Goal: Task Accomplishment & Management: Use online tool/utility

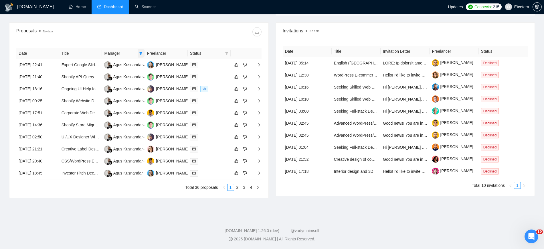
click at [139, 54] on icon "filter" at bounding box center [140, 52] width 3 height 3
click at [120, 65] on span "Agus Kusnandar" at bounding box center [126, 64] width 30 height 5
checkbox input "false"
click at [197, 39] on div "Proposals No data" at bounding box center [138, 32] width 245 height 18
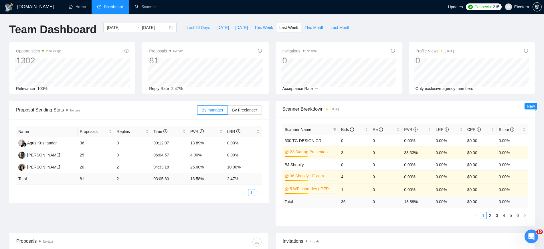
click at [198, 27] on span "Last 30 Days" at bounding box center [198, 27] width 23 height 6
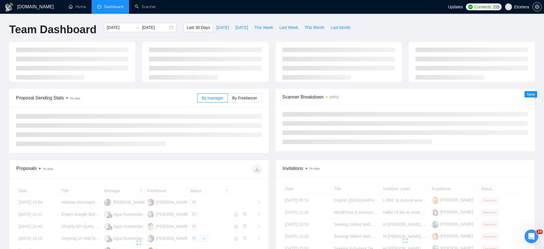
type input "2025-07-12"
type input "2025-08-11"
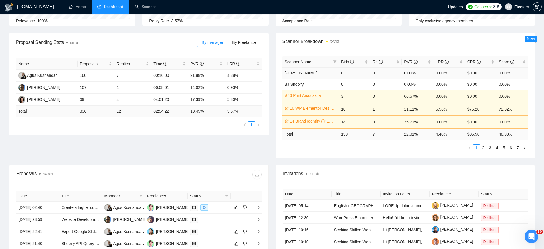
scroll to position [72, 0]
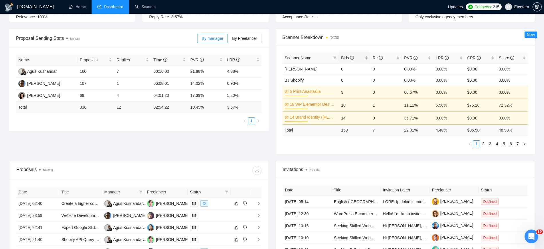
click at [366, 57] on div "Bids" at bounding box center [354, 58] width 27 height 6
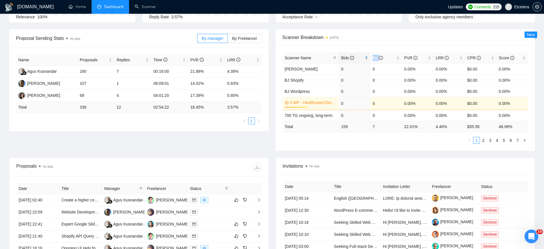
click at [366, 57] on div "Bids" at bounding box center [354, 58] width 27 height 6
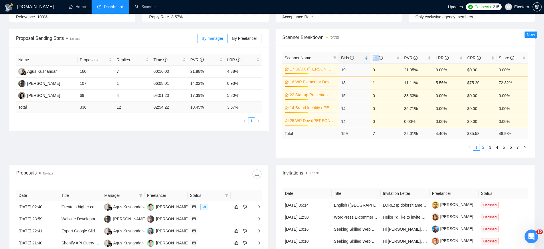
click at [482, 147] on link "2" at bounding box center [483, 147] width 6 height 6
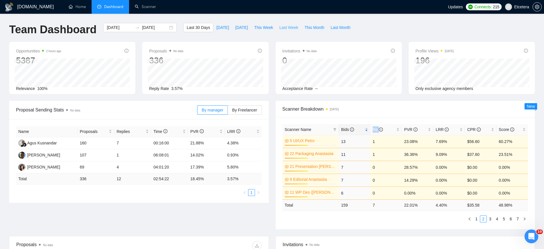
click at [285, 26] on span "Last Week" at bounding box center [288, 27] width 19 height 6
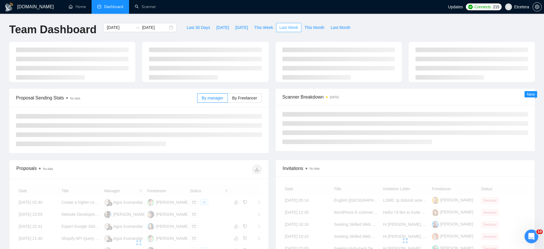
type input "2025-08-04"
type input "2025-08-10"
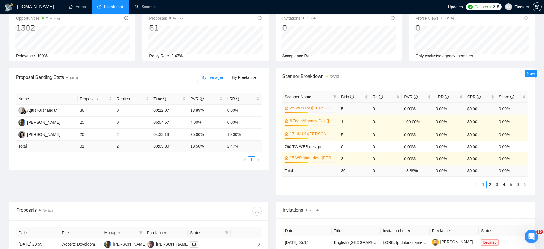
scroll to position [72, 0]
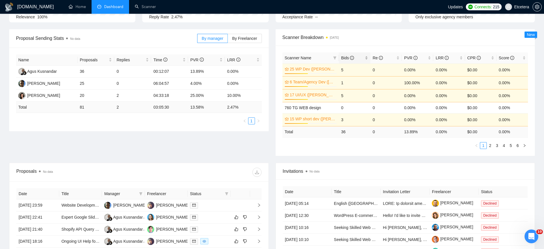
click at [367, 56] on div "Bids" at bounding box center [354, 58] width 27 height 6
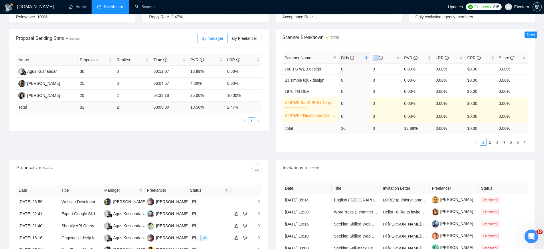
click at [367, 56] on div "Bids" at bounding box center [354, 58] width 27 height 6
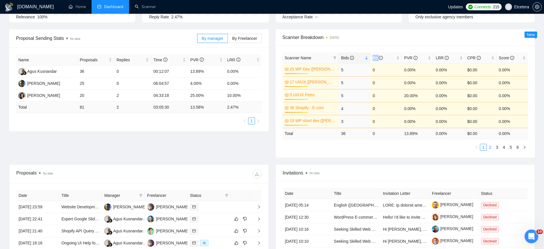
click at [492, 146] on link "2" at bounding box center [490, 147] width 6 height 6
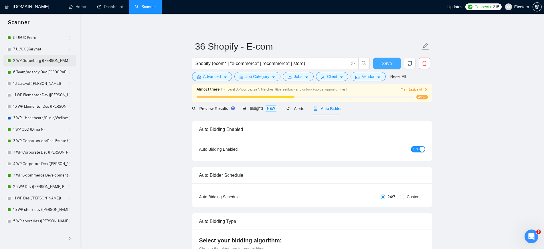
scroll to position [107, 0]
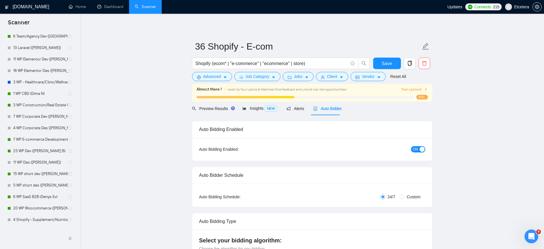
drag, startPoint x: 34, startPoint y: 148, endPoint x: 96, endPoint y: 152, distance: 61.9
click at [34, 148] on link "25 WP Dev ([PERSON_NAME] B)" at bounding box center [40, 150] width 55 height 11
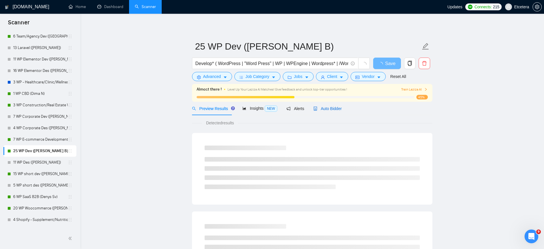
click at [329, 107] on span "Auto Bidder" at bounding box center [327, 108] width 28 height 5
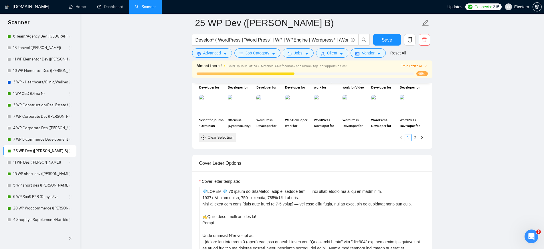
scroll to position [644, 0]
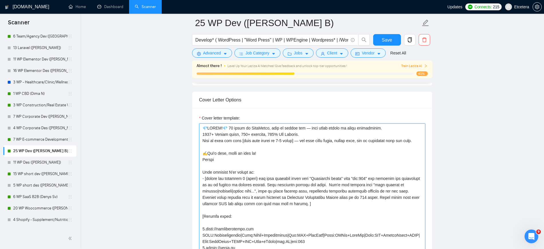
click at [263, 130] on textarea "Cover letter template:" at bounding box center [312, 187] width 226 height 129
click at [212, 128] on textarea "Cover letter template:" at bounding box center [312, 187] width 226 height 129
click at [205, 141] on textarea "Cover letter template:" at bounding box center [312, 187] width 226 height 129
drag, startPoint x: 204, startPoint y: 127, endPoint x: 225, endPoint y: 125, distance: 21.0
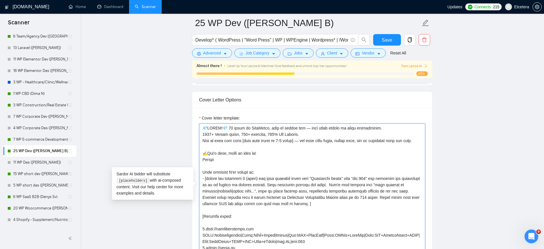
click at [225, 125] on textarea "Cover letter template:" at bounding box center [312, 187] width 226 height 129
paste textarea "[PERSON_NAME] 𝗧𝗢 𝗚𝗢!💎"
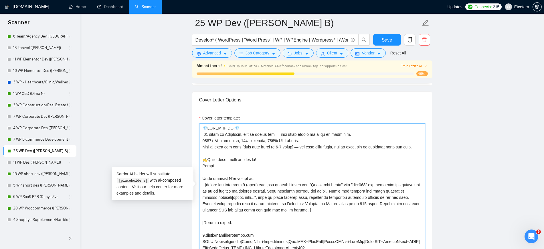
click at [247, 130] on textarea "Cover letter template:" at bounding box center [312, 187] width 226 height 129
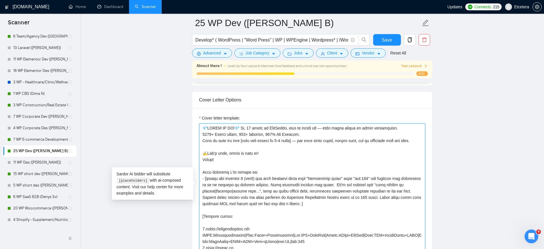
click at [237, 152] on textarea "Cover letter template:" at bounding box center [312, 187] width 226 height 129
type textarea "💎LOREM IP DO!💎 Si, 84 ametc ad ElitSeddo, eius te incidi utl — etdo magna aliqu…"
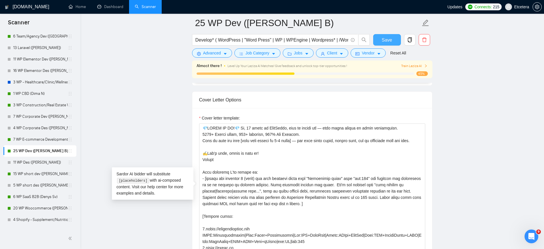
click at [387, 41] on span "Save" at bounding box center [387, 39] width 10 height 7
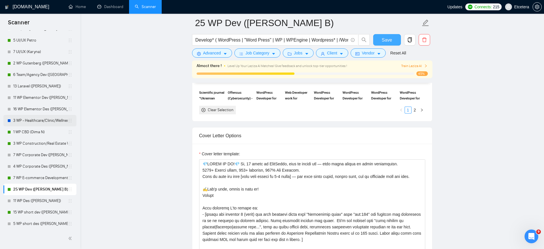
scroll to position [0, 0]
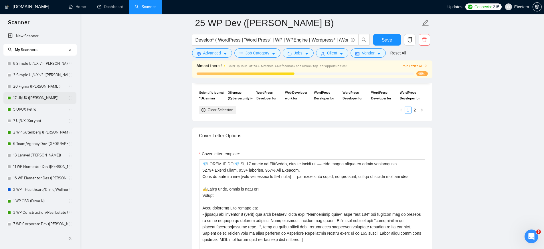
click at [23, 96] on link "17 UI/UX ([PERSON_NAME])" at bounding box center [40, 97] width 55 height 11
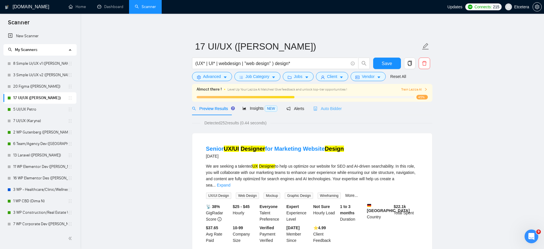
click at [325, 111] on div "Auto Bidder" at bounding box center [327, 108] width 28 height 13
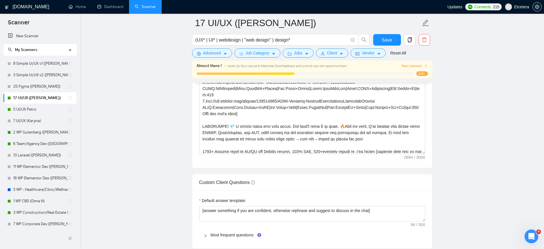
scroll to position [715, 0]
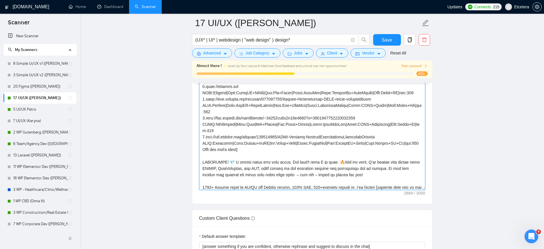
click at [231, 147] on textarea "Cover letter template:" at bounding box center [312, 125] width 226 height 129
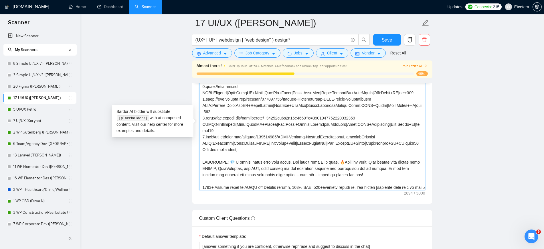
click at [211, 147] on textarea "Cover letter template:" at bounding box center [312, 125] width 226 height 129
click at [215, 147] on textarea "Cover letter template:" at bounding box center [312, 125] width 226 height 129
paste textarea "💎"
click at [212, 149] on textarea "Cover letter template:" at bounding box center [312, 125] width 226 height 129
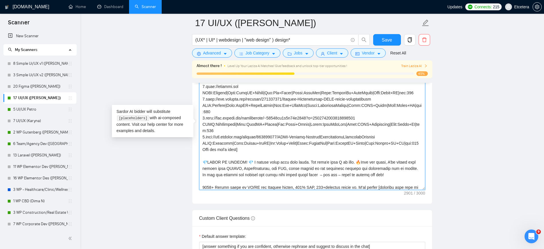
click at [212, 149] on textarea "Cover letter template:" at bounding box center [312, 125] width 226 height 129
click at [249, 150] on textarea "Cover letter template:" at bounding box center [312, 125] width 226 height 129
click at [215, 150] on textarea "Cover letter template:" at bounding box center [312, 125] width 226 height 129
click at [225, 149] on textarea "Cover letter template:" at bounding box center [312, 125] width 226 height 129
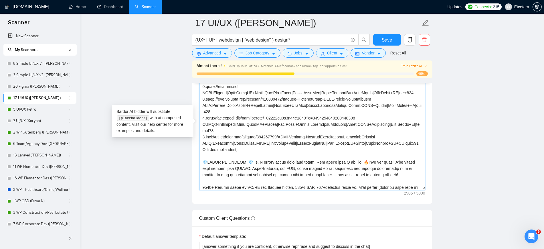
click at [242, 149] on textarea "Cover letter template:" at bounding box center [312, 125] width 226 height 129
paste textarea "𝗛𝗔𝗣𝗣𝗬 𝗧𝗢 𝗖𝗥𝗘𝗔𝗧𝗘"
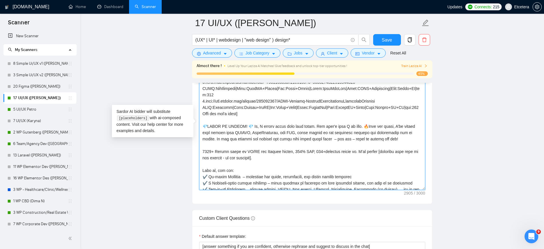
click at [363, 127] on textarea "Cover letter template:" at bounding box center [312, 125] width 226 height 129
click at [246, 123] on textarea "Cover letter template:" at bounding box center [312, 125] width 226 height 129
click at [257, 130] on textarea "Cover letter template:" at bounding box center [312, 125] width 226 height 129
click at [349, 127] on textarea "Cover letter template:" at bounding box center [312, 125] width 226 height 129
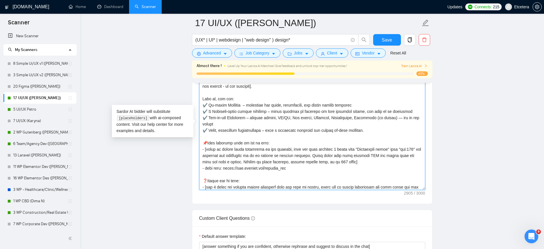
scroll to position [164, 0]
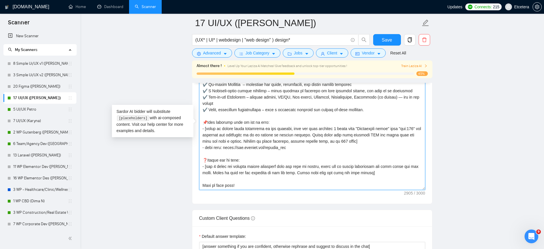
click at [226, 136] on textarea "Cover letter template:" at bounding box center [312, 125] width 226 height 129
drag, startPoint x: 225, startPoint y: 134, endPoint x: 205, endPoint y: 149, distance: 25.5
click at [205, 149] on textarea "Cover letter template:" at bounding box center [312, 125] width 226 height 129
drag, startPoint x: 204, startPoint y: 147, endPoint x: 246, endPoint y: 150, distance: 42.7
click at [246, 150] on textarea "Cover letter template:" at bounding box center [312, 125] width 226 height 129
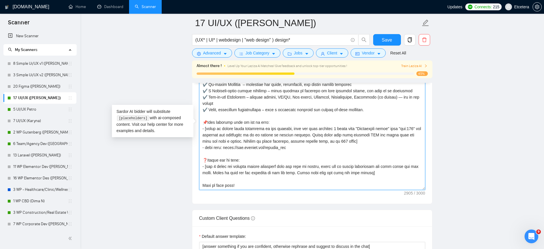
paste textarea "𝗪𝗼𝘂𝗹𝗱 𝗹𝗼𝘃𝗲 𝘁𝗼 𝗵𝗲𝗮𝗿 𝗺𝗼𝗿𝗲:"
click at [231, 172] on textarea "Cover letter template:" at bounding box center [312, 125] width 226 height 129
click at [205, 171] on textarea "Cover letter template:" at bounding box center [312, 125] width 226 height 129
click at [230, 165] on textarea "Cover letter template:" at bounding box center [312, 125] width 226 height 129
click at [217, 173] on textarea "Cover letter template:" at bounding box center [312, 125] width 226 height 129
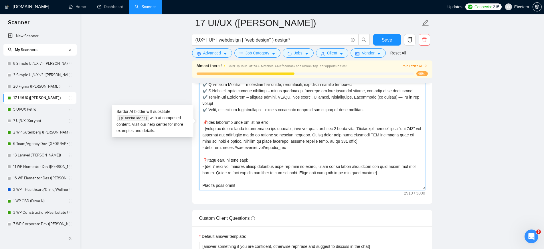
drag, startPoint x: 207, startPoint y: 172, endPoint x: 241, endPoint y: 173, distance: 33.2
click at [241, 173] on textarea "Cover letter template:" at bounding box center [312, 125] width 226 height 129
click at [213, 173] on textarea "Cover letter template:" at bounding box center [312, 125] width 226 height 129
drag, startPoint x: 202, startPoint y: 172, endPoint x: 236, endPoint y: 173, distance: 34.1
click at [236, 173] on textarea "Cover letter template:" at bounding box center [312, 125] width 226 height 129
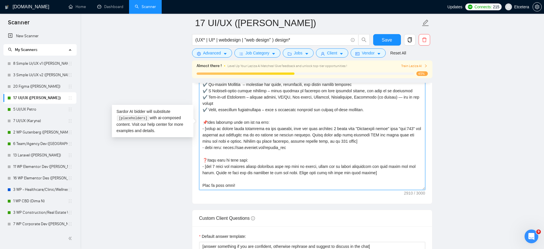
paste textarea "✍️Let’s chat, hope to talk soon!"
type textarea "[Successful cases= 1.[URL][DOMAIN_NAME] CLNT:Manifestly|Styl:ClnUI+Rspnsv|Eff:E…"
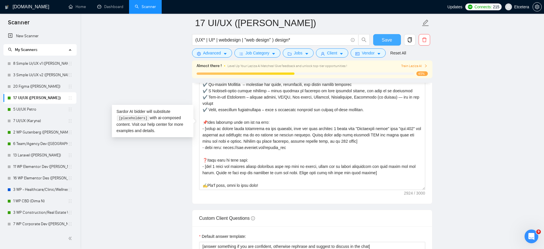
click at [388, 39] on span "Save" at bounding box center [387, 39] width 10 height 7
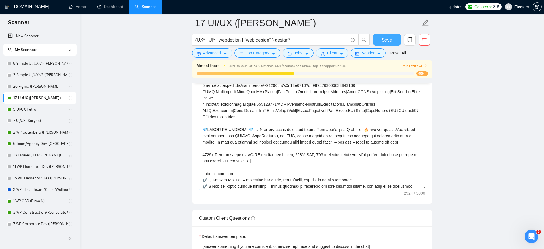
scroll to position [72, 0]
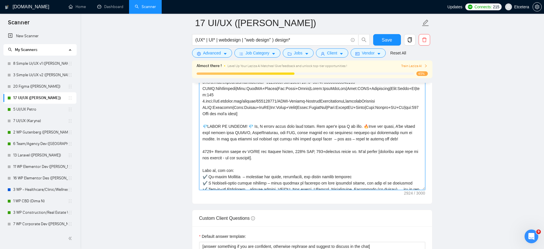
click at [241, 113] on textarea "Cover letter template:" at bounding box center [312, 125] width 226 height 129
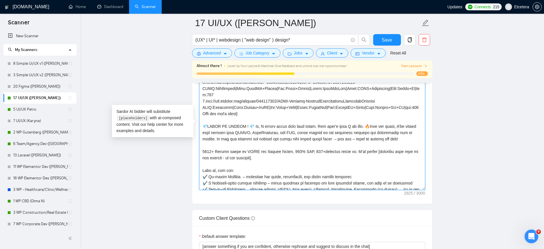
type textarea "[Successful cases= 1.[URL][DOMAIN_NAME] CLNT:Manifestly|Styl:ClnUI+Rspnsv|Eff:E…"
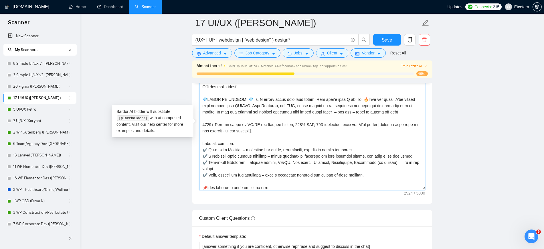
scroll to position [143, 0]
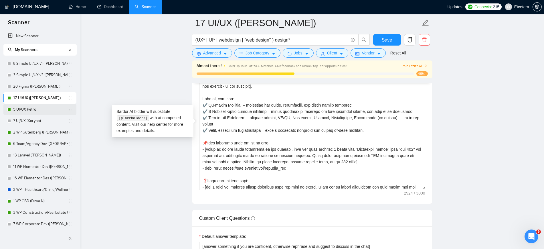
click at [28, 112] on link "5 UI/UX Petro" at bounding box center [40, 109] width 55 height 11
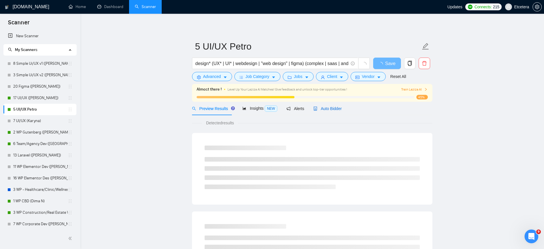
click at [319, 107] on span "Auto Bidder" at bounding box center [327, 108] width 28 height 5
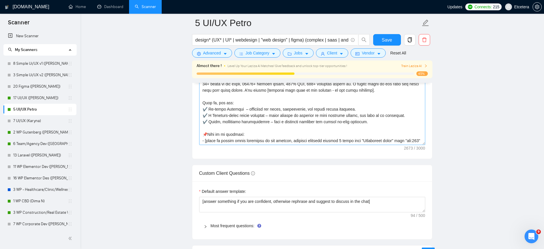
scroll to position [36, 0]
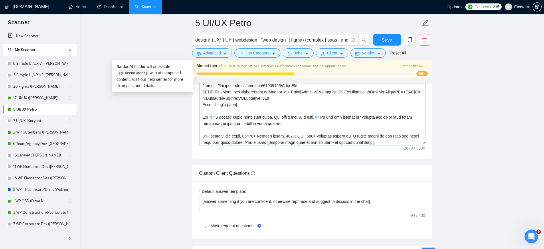
drag, startPoint x: 261, startPoint y: 129, endPoint x: 221, endPoint y: 122, distance: 40.0
click at [221, 122] on textarea "Cover letter template:" at bounding box center [312, 80] width 226 height 129
click at [204, 115] on textarea "Cover letter template:" at bounding box center [312, 80] width 226 height 129
paste textarea "💎"
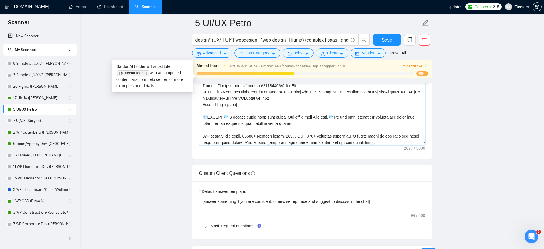
click at [215, 116] on textarea "Cover letter template:" at bounding box center [312, 80] width 226 height 129
drag, startPoint x: 204, startPoint y: 116, endPoint x: 226, endPoint y: 116, distance: 21.5
click at [226, 116] on textarea "Cover letter template:" at bounding box center [312, 80] width 226 height 129
paste textarea "𝗥𝗘𝗔𝗗𝗬 𝗧𝗢 𝗗𝗘𝗦𝗜𝗚𝗡!"
click at [259, 133] on textarea "Cover letter template:" at bounding box center [312, 80] width 226 height 129
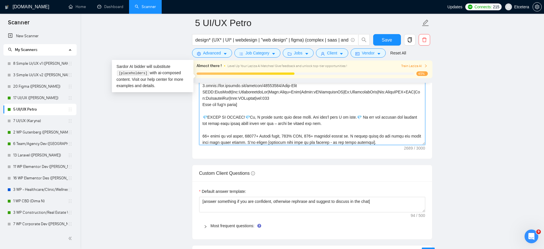
click at [284, 126] on textarea "Cover letter template:" at bounding box center [312, 80] width 226 height 129
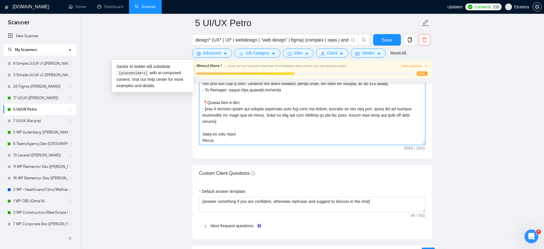
scroll to position [164, 0]
click at [224, 125] on textarea "Cover letter template:" at bounding box center [312, 80] width 226 height 129
click at [205, 131] on textarea "Cover letter template:" at bounding box center [312, 80] width 226 height 129
drag, startPoint x: 204, startPoint y: 125, endPoint x: 238, endPoint y: 126, distance: 34.1
click at [238, 126] on textarea "Cover letter template:" at bounding box center [312, 80] width 226 height 129
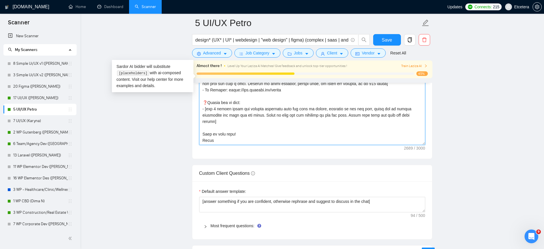
paste textarea "✍️Let’s chat, hope to talk soon!"
type textarea "[Successful cases= 1.[URL][DOMAIN_NAME] CLNT:LassusTandartsen|Nch:MedDental|Sty…"
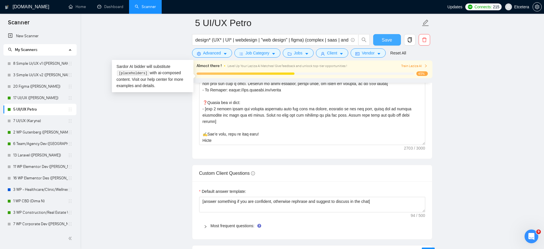
click at [383, 39] on span "Save" at bounding box center [387, 39] width 10 height 7
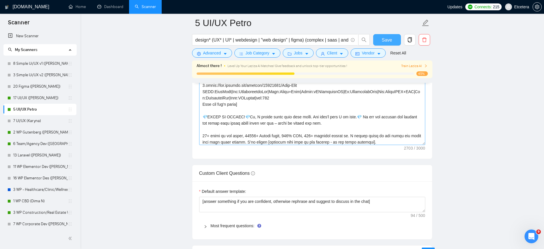
scroll to position [36, 0]
click at [382, 38] on button "Save" at bounding box center [387, 39] width 28 height 11
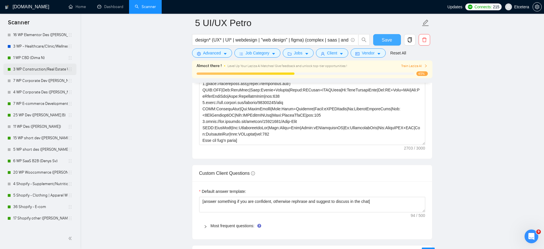
scroll to position [179, 0]
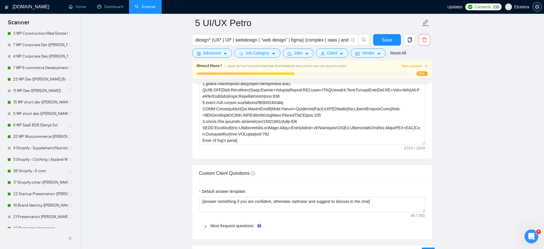
drag, startPoint x: 29, startPoint y: 170, endPoint x: 265, endPoint y: 109, distance: 243.7
click at [29, 170] on link "36 Shopify - E-com" at bounding box center [40, 170] width 55 height 11
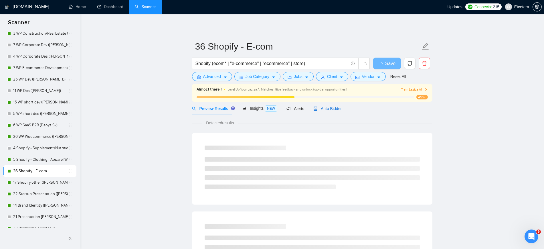
click at [326, 108] on span "Auto Bidder" at bounding box center [327, 108] width 28 height 5
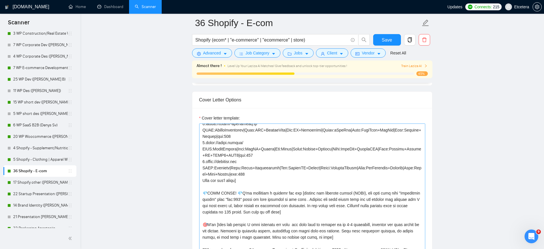
scroll to position [72, 0]
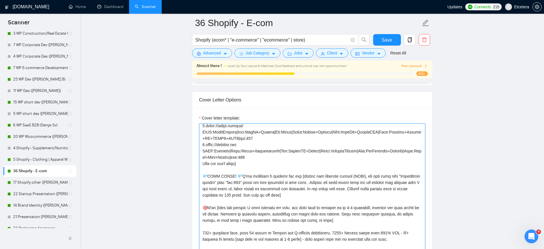
click at [216, 171] on textarea "Cover letter template:" at bounding box center [312, 187] width 226 height 129
drag, startPoint x: 205, startPoint y: 171, endPoint x: 237, endPoint y: 170, distance: 32.6
click at [237, 170] on textarea "Cover letter template:" at bounding box center [312, 187] width 226 height 129
paste textarea "𝗜𝗚𝗛𝗧 𝗙𝗜𝗧!💎"
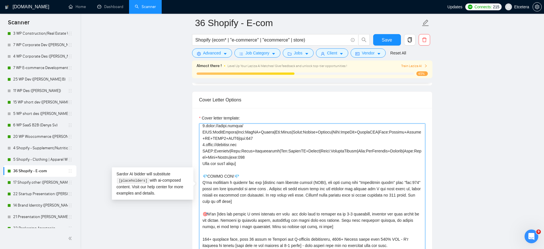
click at [246, 171] on textarea "Cover letter template:" at bounding box center [312, 187] width 226 height 129
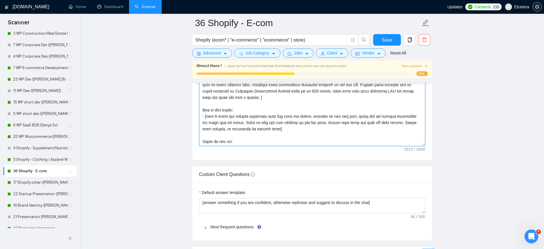
scroll to position [751, 0]
click at [236, 124] on textarea "Cover letter template:" at bounding box center [312, 80] width 226 height 129
click at [220, 134] on textarea "Cover letter template:" at bounding box center [312, 80] width 226 height 129
drag, startPoint x: 205, startPoint y: 134, endPoint x: 204, endPoint y: 140, distance: 5.5
click at [205, 134] on textarea "Cover letter template:" at bounding box center [312, 80] width 226 height 129
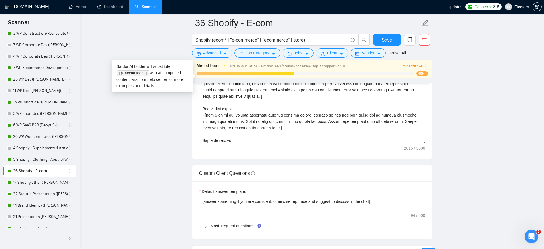
click at [241, 145] on div "Cover letter template:" at bounding box center [312, 80] width 240 height 158
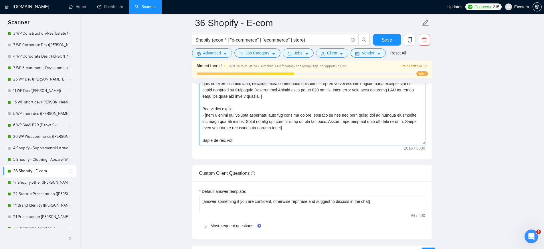
click at [210, 136] on textarea "Cover letter template:" at bounding box center [312, 80] width 226 height 129
click at [206, 135] on textarea "Cover letter template:" at bounding box center [312, 80] width 226 height 129
click at [224, 136] on textarea "Cover letter template:" at bounding box center [312, 80] width 226 height 129
click at [243, 137] on textarea "Cover letter template:" at bounding box center [312, 80] width 226 height 129
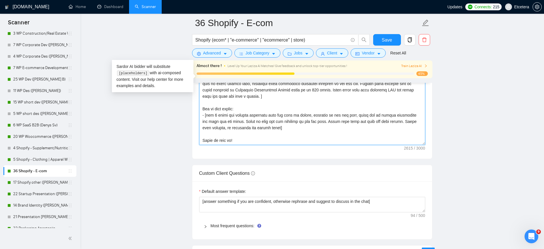
click at [241, 133] on textarea "Cover letter template:" at bounding box center [312, 80] width 226 height 129
drag, startPoint x: 203, startPoint y: 134, endPoint x: 243, endPoint y: 137, distance: 40.2
click at [243, 137] on textarea "Cover letter template:" at bounding box center [312, 80] width 226 height 129
click at [215, 134] on textarea "Cover letter template:" at bounding box center [312, 80] width 226 height 129
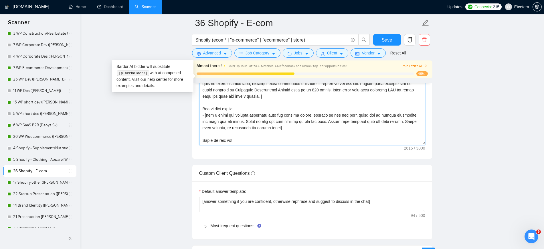
drag, startPoint x: 203, startPoint y: 134, endPoint x: 251, endPoint y: 134, distance: 48.1
click at [251, 134] on textarea "Cover letter template:" at bounding box center [312, 80] width 226 height 129
paste textarea "✍️Let’s chat, hope to talk soon!"
click at [287, 136] on textarea "Cover letter template:" at bounding box center [312, 80] width 226 height 129
type textarea "[Loremipsum dolor= 2.sitam://consecte.adi ELIT:Seddoeiu|Temp:IncIdidun+Utlabo|E…"
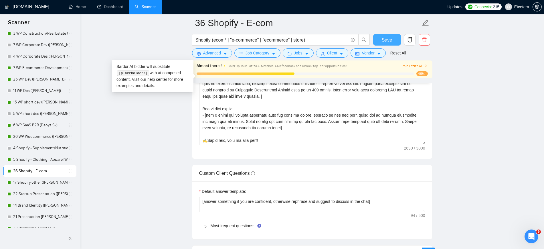
click at [390, 37] on span "Save" at bounding box center [387, 39] width 10 height 7
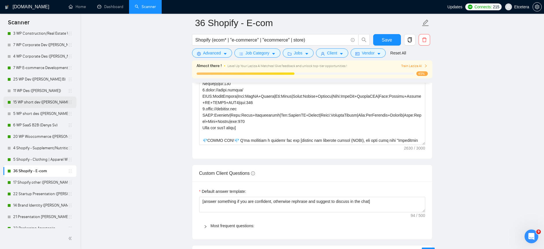
click at [35, 101] on link "15 WP short dev ([PERSON_NAME] B)" at bounding box center [40, 101] width 55 height 11
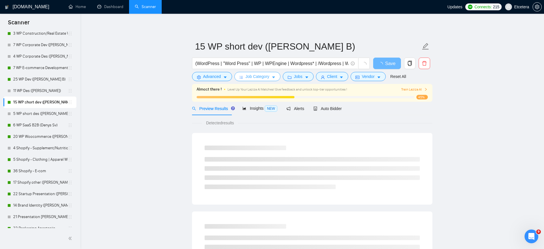
click at [260, 76] on span "Job Category" at bounding box center [257, 76] width 24 height 6
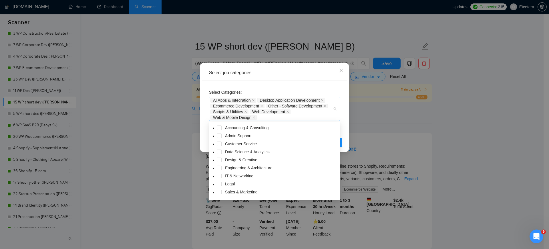
click at [317, 116] on div "AI Apps & Integration Desktop Application Development Ecommerce Development Oth…" at bounding box center [272, 108] width 122 height 23
click at [214, 183] on span at bounding box center [213, 184] width 7 height 7
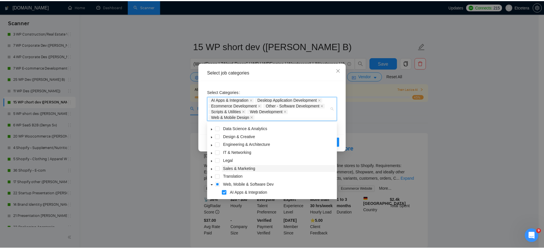
scroll to position [119, 0]
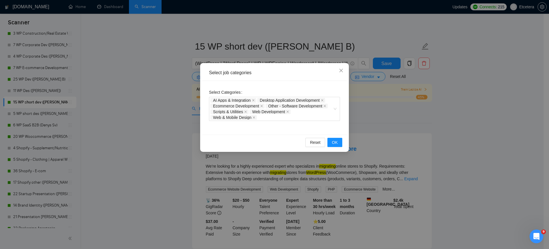
click at [169, 135] on div "Select job categories Select Categories AI Apps & Integration Desktop Applicati…" at bounding box center [274, 124] width 549 height 249
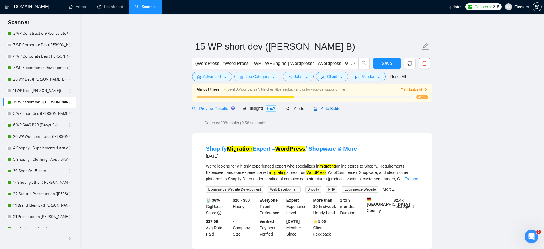
click at [329, 108] on span "Auto Bidder" at bounding box center [327, 108] width 28 height 5
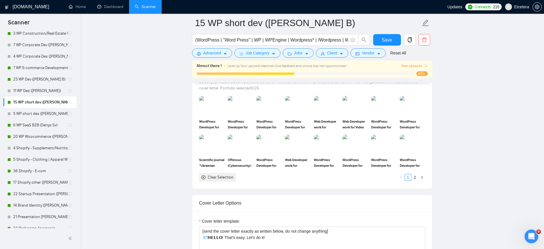
scroll to position [608, 0]
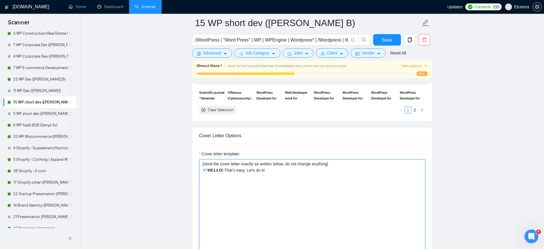
click at [214, 170] on textarea "[send the cover letter exactly as written below, do not change anything] 💎𝗛𝗘𝗟𝗟𝗢…" at bounding box center [312, 223] width 226 height 129
click at [220, 173] on textarea "[send the cover letter exactly as written below, do not change anything] 💎𝗛𝗘𝗟𝗟𝗢…" at bounding box center [312, 223] width 226 height 129
drag, startPoint x: 219, startPoint y: 170, endPoint x: 202, endPoint y: 170, distance: 16.9
click at [202, 170] on textarea "[send the cover letter exactly as written below, do not change anything] 💎𝗛𝗘𝗟𝗟𝗢…" at bounding box center [312, 223] width 226 height 129
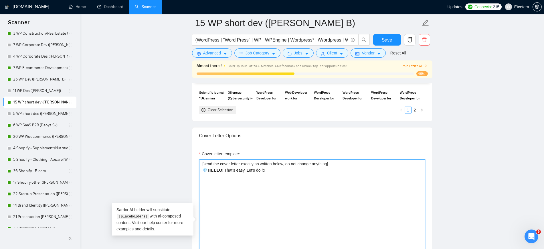
paste textarea "𝗥𝗘𝗘𝗧𝗜𝗡𝗚𝗦"
drag, startPoint x: 206, startPoint y: 169, endPoint x: 201, endPoint y: 170, distance: 4.6
click at [201, 170] on textarea "[send the cover letter exactly as written below, do not change anything] 💎𝗚𝗥𝗘𝗘𝗧…" at bounding box center [312, 223] width 226 height 129
click at [229, 169] on textarea "[send the cover letter exactly as written below, do not change anything] 💎𝗚𝗥𝗘𝗘𝗧…" at bounding box center [312, 223] width 226 height 129
paste textarea "💎"
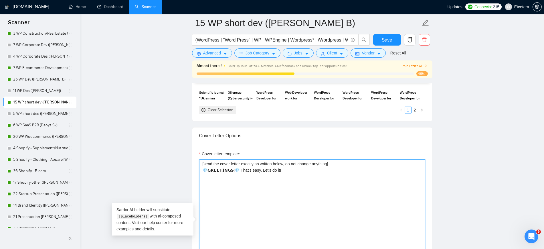
click at [275, 172] on textarea "[send the cover letter exactly as written below, do not change anything] 💎𝗚𝗥𝗘𝗘𝗧…" at bounding box center [312, 223] width 226 height 129
click at [286, 169] on textarea "[send the cover letter exactly as written below, do not change anything] 💎𝗚𝗥𝗘𝗘𝗧…" at bounding box center [312, 223] width 226 height 129
type textarea "[send the cover letter exactly as written below, do not change anything] 💎𝗚𝗥𝗘𝗘𝗧…"
click at [386, 41] on span "Save" at bounding box center [387, 39] width 10 height 7
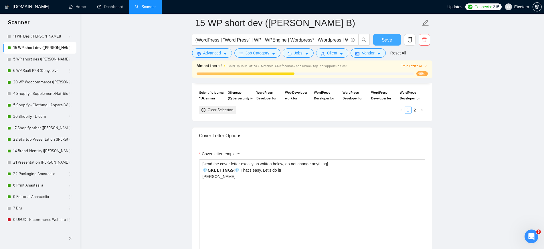
scroll to position [250, 0]
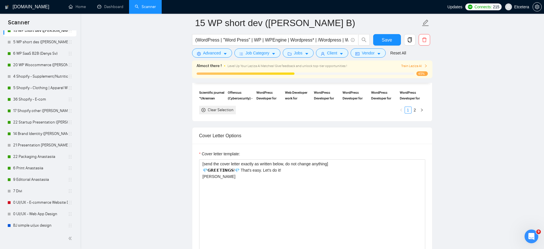
drag, startPoint x: 40, startPoint y: 123, endPoint x: 314, endPoint y: 111, distance: 273.7
click at [40, 123] on link "22 Startup Presentation ([PERSON_NAME])" at bounding box center [40, 121] width 55 height 11
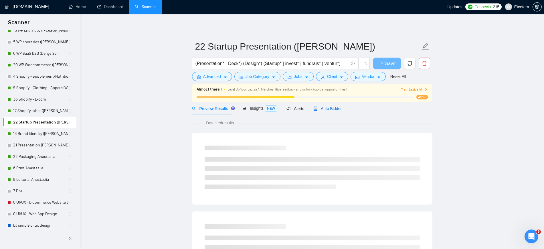
click at [325, 108] on span "Auto Bidder" at bounding box center [327, 108] width 28 height 5
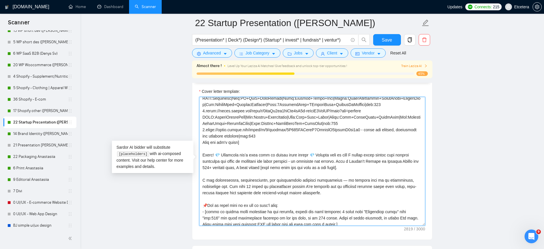
scroll to position [72, 0]
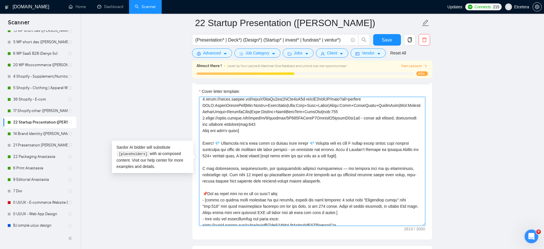
click at [249, 148] on textarea "Cover letter template:" at bounding box center [312, 161] width 226 height 129
click at [207, 142] on textarea "Cover letter template:" at bounding box center [312, 161] width 226 height 129
paste textarea "💎"
paste textarea "𝗛𝗘𝗟𝗟𝗢"
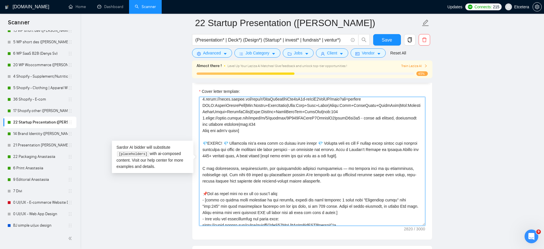
drag, startPoint x: 233, startPoint y: 152, endPoint x: 248, endPoint y: 176, distance: 29.0
click at [248, 176] on textarea "Cover letter template:" at bounding box center [312, 161] width 226 height 129
click at [316, 173] on textarea "Cover letter template:" at bounding box center [312, 161] width 226 height 129
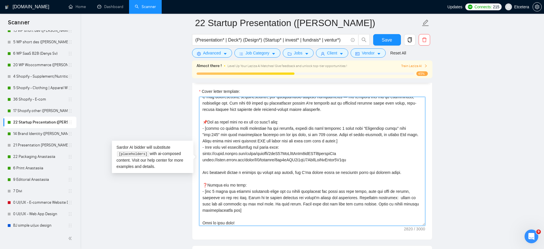
scroll to position [151, 0]
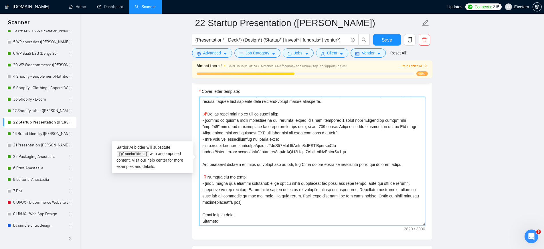
type textarea "[Successful cases= 1.[URL][DOMAIN_NAME] CLNT:Management Consulting|Nch:PrjctMgm…"
click at [238, 202] on textarea "Cover letter template:" at bounding box center [312, 161] width 226 height 129
drag, startPoint x: 233, startPoint y: 206, endPoint x: 221, endPoint y: 214, distance: 15.0
click at [221, 214] on textarea "Cover letter template:" at bounding box center [312, 161] width 226 height 129
click at [202, 215] on textarea "Cover letter template:" at bounding box center [312, 161] width 226 height 129
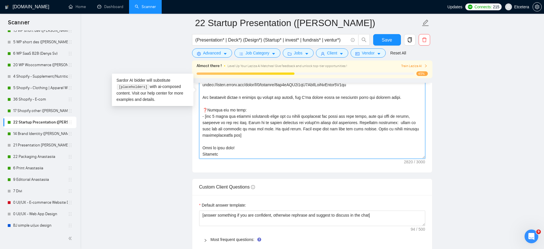
scroll to position [751, 0]
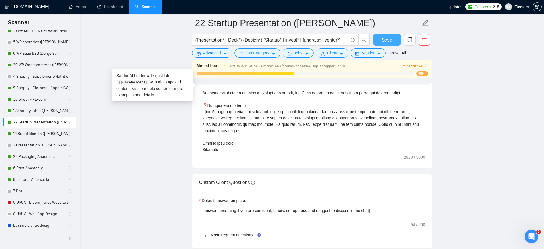
click at [380, 38] on button "Save" at bounding box center [387, 39] width 28 height 11
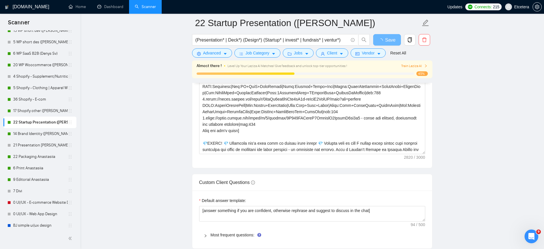
drag, startPoint x: 26, startPoint y: 135, endPoint x: 130, endPoint y: 141, distance: 103.8
click at [26, 135] on link "14 Brand Identity ([PERSON_NAME])" at bounding box center [40, 133] width 55 height 11
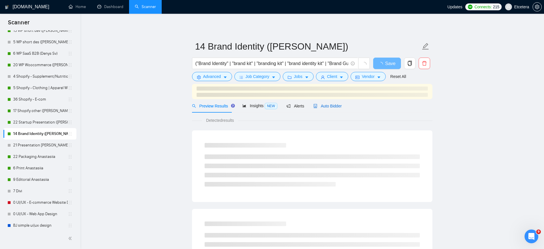
click at [330, 106] on span "Auto Bidder" at bounding box center [327, 106] width 28 height 5
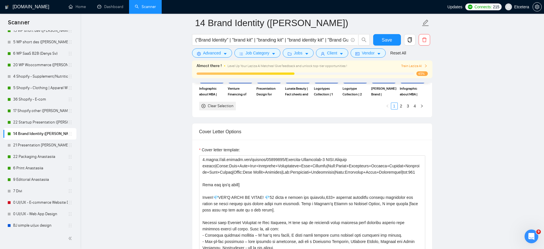
scroll to position [644, 0]
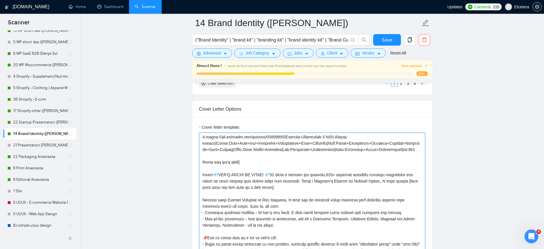
click at [243, 179] on textarea "Cover letter template:" at bounding box center [312, 196] width 226 height 129
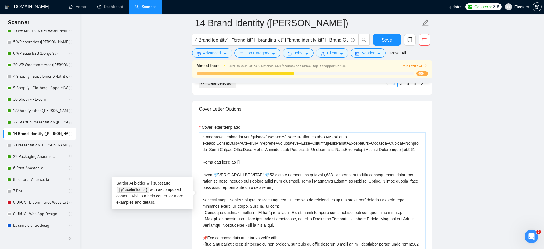
click at [203, 182] on textarea "Cover letter template:" at bounding box center [312, 196] width 226 height 129
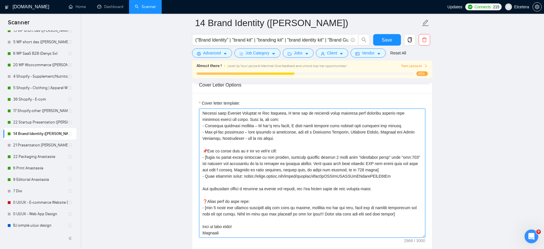
scroll to position [679, 0]
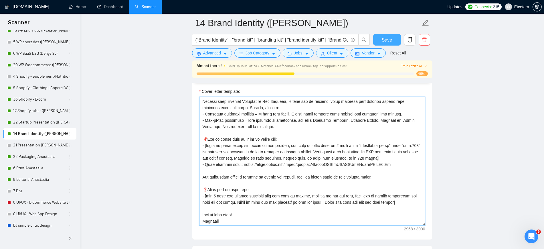
type textarea "[Successful cases= 1.[URL][DOMAIN_NAME] CLNT:Piirla Oy|Nch:VehicleSafety|Styl:C…"
click at [379, 40] on button "Save" at bounding box center [387, 39] width 28 height 11
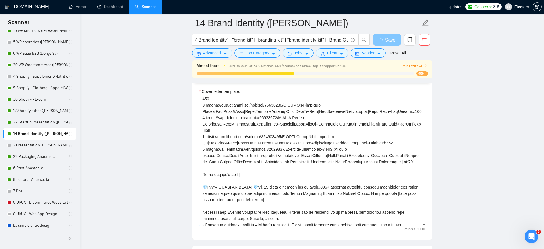
scroll to position [72, 0]
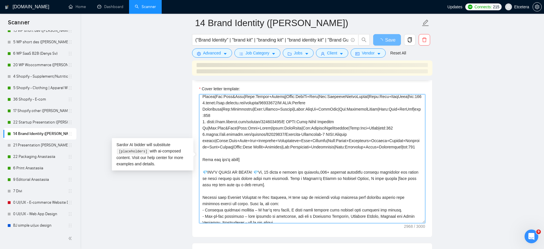
drag, startPoint x: 199, startPoint y: 184, endPoint x: 155, endPoint y: 165, distance: 47.7
click at [221, 196] on textarea "Cover letter template:" at bounding box center [312, 158] width 226 height 129
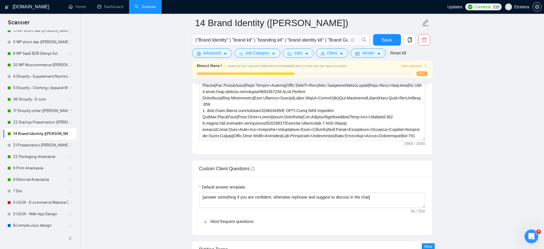
click at [33, 146] on link "21 Presentation [PERSON_NAME]" at bounding box center [40, 144] width 55 height 11
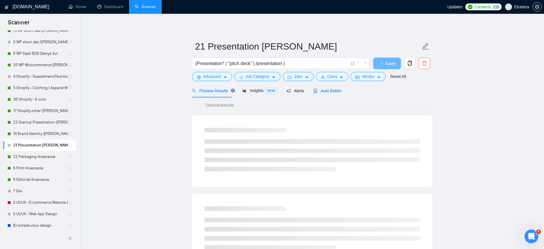
click at [327, 90] on span "Auto Bidder" at bounding box center [327, 90] width 28 height 5
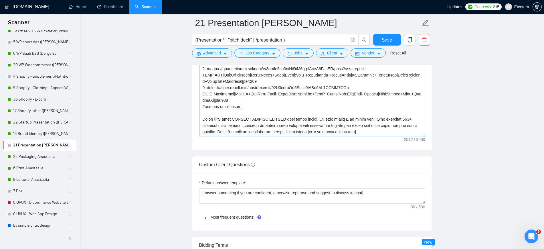
scroll to position [36, 0]
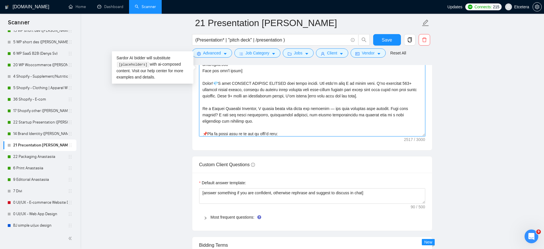
drag, startPoint x: 255, startPoint y: 97, endPoint x: 224, endPoint y: 90, distance: 32.1
click at [224, 90] on textarea "Cover letter template:" at bounding box center [312, 71] width 226 height 129
click at [248, 84] on textarea "Cover letter template:" at bounding box center [312, 71] width 226 height 129
paste textarea "𝗔𝗪 𝗔𝗡𝗗"
click at [207, 83] on textarea "Cover letter template:" at bounding box center [312, 71] width 226 height 129
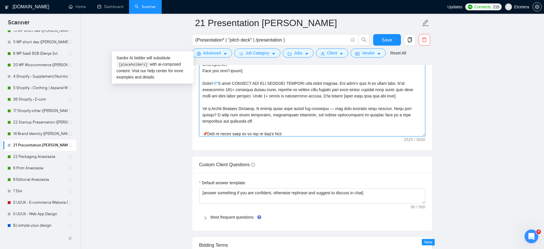
click at [207, 87] on textarea "Cover letter template:" at bounding box center [312, 71] width 226 height 129
click at [205, 82] on textarea "Cover letter template:" at bounding box center [312, 71] width 226 height 129
click at [304, 92] on textarea "Cover letter template:" at bounding box center [312, 71] width 226 height 129
click at [294, 101] on textarea "Cover letter template:" at bounding box center [312, 71] width 226 height 129
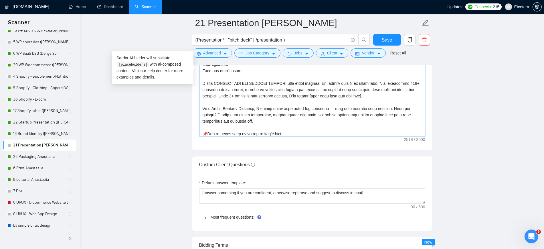
click at [285, 99] on textarea "Cover letter template:" at bounding box center [312, 71] width 226 height 129
click at [284, 96] on textarea "Cover letter template:" at bounding box center [312, 71] width 226 height 129
click at [216, 89] on textarea "Cover letter template:" at bounding box center [312, 71] width 226 height 129
drag, startPoint x: 201, startPoint y: 81, endPoint x: 205, endPoint y: 100, distance: 19.6
click at [201, 83] on textarea "Cover letter template:" at bounding box center [312, 71] width 226 height 129
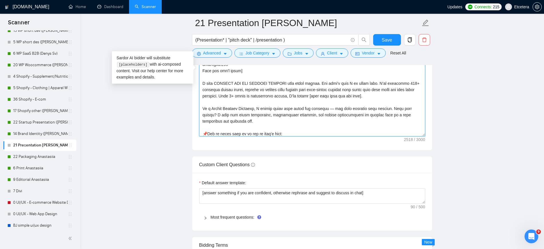
paste textarea "💎"
click at [323, 83] on textarea "Cover letter template:" at bounding box center [312, 71] width 226 height 129
paste textarea "💎"
click at [386, 89] on textarea "Cover letter template:" at bounding box center [312, 71] width 226 height 129
drag, startPoint x: 393, startPoint y: 82, endPoint x: 382, endPoint y: 86, distance: 11.5
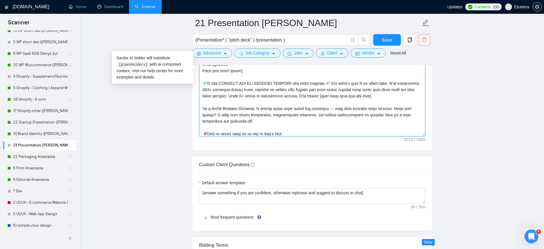
click at [392, 82] on textarea "Cover letter template:" at bounding box center [312, 71] width 226 height 129
click at [384, 82] on textarea "Cover letter template:" at bounding box center [312, 71] width 226 height 129
paste textarea "🔥"
click at [385, 105] on textarea "Cover letter template:" at bounding box center [312, 71] width 226 height 129
click at [274, 90] on textarea "Cover letter template:" at bounding box center [312, 71] width 226 height 129
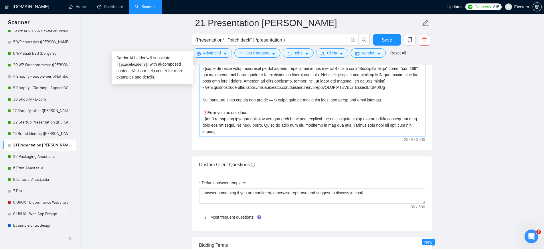
scroll to position [126, 0]
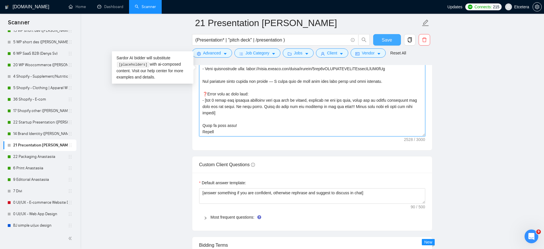
type textarea "["Successful cases" = 1.CLNT:NoFilter media|URL:[URL][DOMAIN_NAME] |Goal:Consis…"
click at [380, 40] on button "Save" at bounding box center [387, 39] width 28 height 11
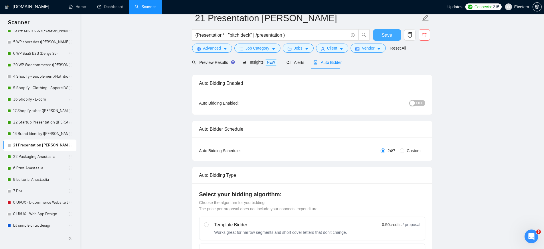
scroll to position [0, 0]
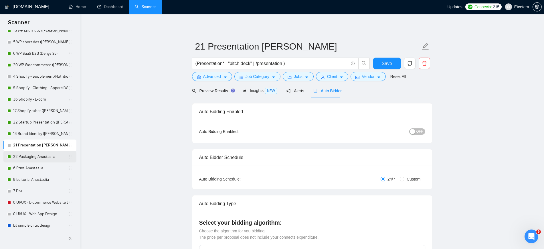
drag, startPoint x: 46, startPoint y: 156, endPoint x: 72, endPoint y: 154, distance: 26.4
click at [46, 156] on link "22 Packaging Anastasiia" at bounding box center [40, 156] width 55 height 11
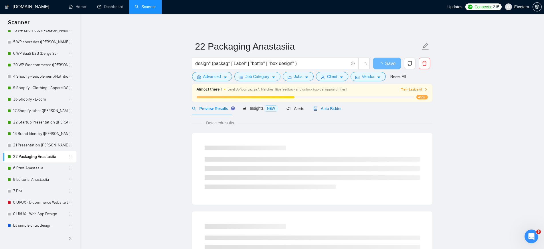
click at [334, 109] on span "Auto Bidder" at bounding box center [327, 108] width 28 height 5
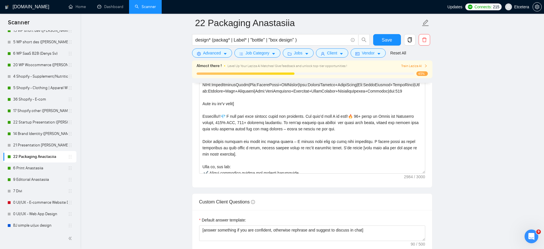
scroll to position [715, 0]
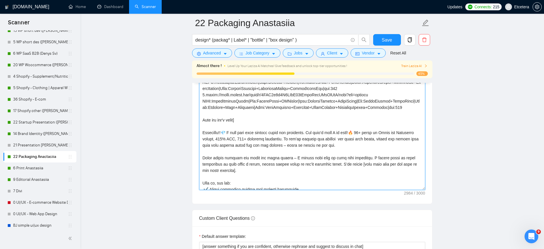
click at [214, 125] on textarea "Cover letter template:" at bounding box center [312, 125] width 226 height 129
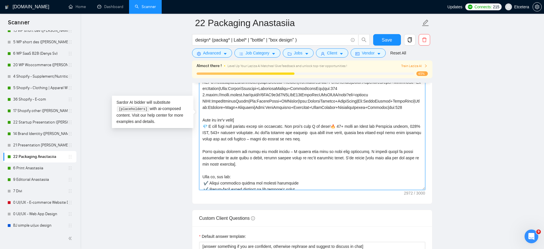
drag, startPoint x: 207, startPoint y: 117, endPoint x: 290, endPoint y: 118, distance: 82.4
click at [290, 118] on textarea "Cover letter template:" at bounding box center [312, 125] width 226 height 129
paste textarea "𝗨𝗥𝗡 𝗜𝗗𝗘𝗔𝗦 𝗜𝗡𝗧𝗢 𝗘𝗟𝗘𝗚𝗔𝗡𝗧 𝗣𝗥𝗜𝗡𝗧 𝗔𝗡𝗗 𝗣𝗔𝗖𝗞𝗔𝗚𝗜𝗡𝗚!"
click at [313, 125] on textarea "Cover letter template:" at bounding box center [312, 125] width 226 height 129
click at [226, 132] on textarea "Cover letter template:" at bounding box center [312, 125] width 226 height 129
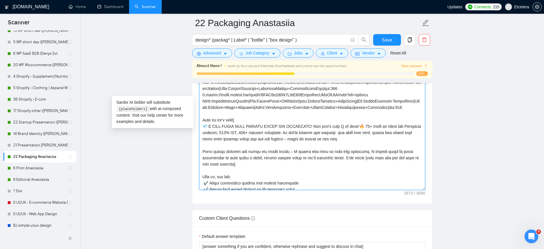
click at [205, 117] on textarea "Cover letter template:" at bounding box center [312, 125] width 226 height 129
click at [307, 114] on textarea "Cover letter template:" at bounding box center [312, 125] width 226 height 129
paste textarea "💎"
click at [257, 118] on textarea "Cover letter template:" at bounding box center [312, 125] width 226 height 129
drag, startPoint x: 202, startPoint y: 117, endPoint x: 311, endPoint y: 117, distance: 108.4
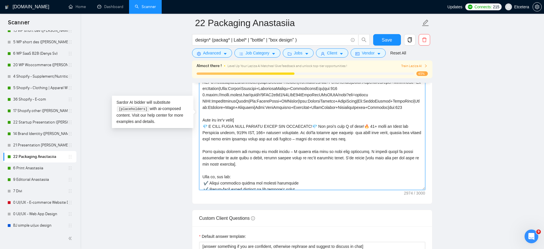
click at [311, 117] on textarea "Cover letter template:" at bounding box center [312, 125] width 226 height 129
type textarea "["Loremipsum dolor" = 7.sita://con.ad/14E6SED DOEI:TemporinCid|Utl:EtDoLo+Magna…"
click at [324, 100] on textarea "Cover letter template:" at bounding box center [312, 125] width 226 height 129
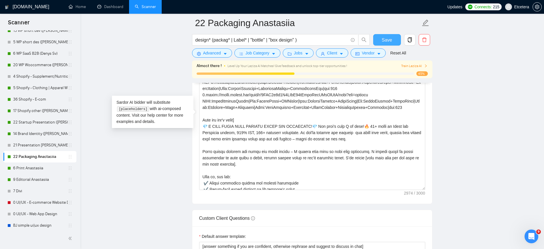
click at [382, 40] on button "Save" at bounding box center [387, 39] width 28 height 11
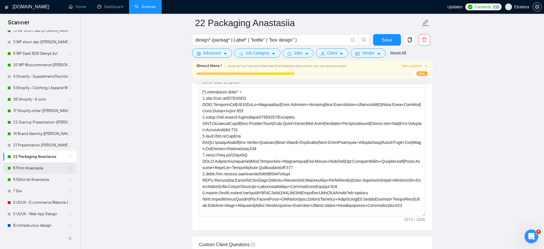
drag, startPoint x: 37, startPoint y: 166, endPoint x: 42, endPoint y: 169, distance: 5.1
click at [37, 166] on link "6 Print Anastasiia" at bounding box center [40, 167] width 55 height 11
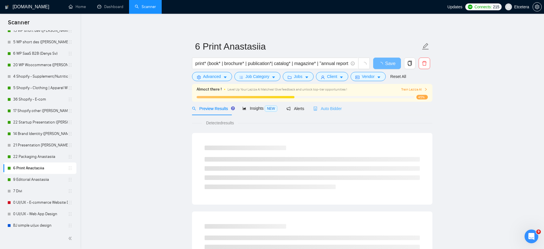
click at [324, 112] on div "Auto Bidder" at bounding box center [327, 108] width 28 height 13
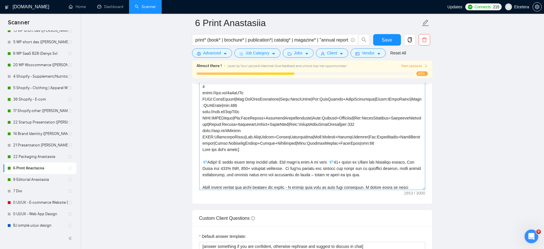
scroll to position [72, 0]
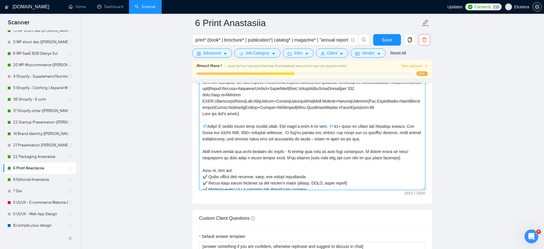
click at [235, 120] on textarea "Cover letter template:" at bounding box center [312, 125] width 226 height 129
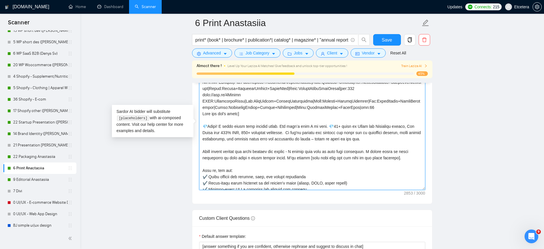
drag, startPoint x: 219, startPoint y: 113, endPoint x: 206, endPoint y: 113, distance: 12.9
click at [206, 113] on textarea "Cover letter template:" at bounding box center [312, 125] width 226 height 129
click at [318, 114] on textarea "Cover letter template:" at bounding box center [312, 125] width 226 height 129
paste textarea "Hello!"
click at [266, 109] on textarea "Cover letter template:" at bounding box center [312, 125] width 226 height 129
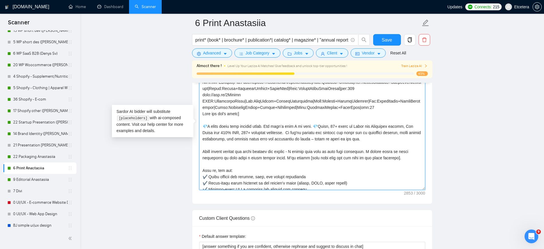
click at [262, 106] on textarea "Cover letter template:" at bounding box center [312, 125] width 226 height 129
drag, startPoint x: 261, startPoint y: 116, endPoint x: 258, endPoint y: 115, distance: 3.3
click at [258, 115] on textarea "Cover letter template:" at bounding box center [312, 125] width 226 height 129
drag, startPoint x: 263, startPoint y: 114, endPoint x: 241, endPoint y: 119, distance: 22.8
click at [237, 114] on textarea "Cover letter template:" at bounding box center [312, 125] width 226 height 129
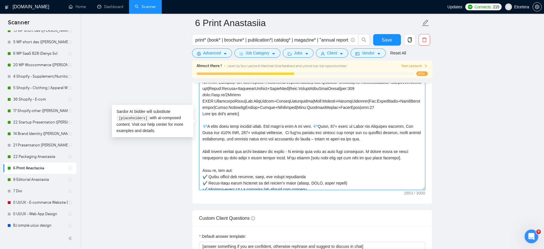
click at [241, 119] on textarea "Cover letter template:" at bounding box center [312, 125] width 226 height 129
drag, startPoint x: 264, startPoint y: 113, endPoint x: 208, endPoint y: 112, distance: 56.4
click at [208, 112] on textarea "Cover letter template:" at bounding box center [312, 125] width 226 height 129
paste textarea "𝗜 𝗧𝗨𝗥𝗡 𝗜𝗗𝗘𝗔𝗦 𝗜𝗡𝗧𝗢 𝗘𝗟𝗘𝗚𝗔𝗡𝗧 𝗣𝗥𝗜𝗡𝗧!"
drag, startPoint x: 324, startPoint y: 114, endPoint x: 328, endPoint y: 115, distance: 3.5
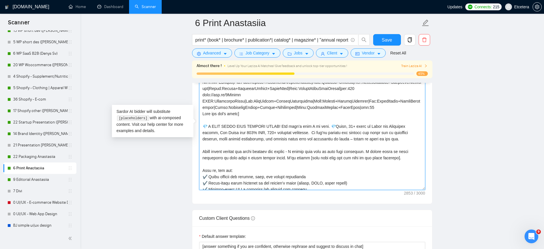
click at [328, 115] on textarea "Cover letter template:" at bounding box center [312, 125] width 226 height 129
click at [276, 114] on textarea "Cover letter template:" at bounding box center [312, 125] width 226 height 129
paste textarea "💎"
click at [338, 113] on textarea "Cover letter template:" at bounding box center [312, 125] width 226 height 129
drag, startPoint x: 338, startPoint y: 113, endPoint x: 319, endPoint y: 118, distance: 19.7
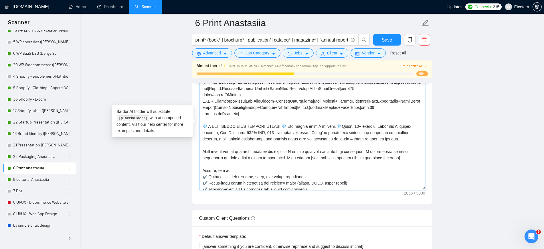
click at [319, 117] on textarea "Cover letter template:" at bounding box center [312, 125] width 226 height 129
drag, startPoint x: 331, startPoint y: 113, endPoint x: 334, endPoint y: 114, distance: 2.9
click at [334, 114] on textarea "Cover letter template:" at bounding box center [312, 125] width 226 height 129
paste textarea
click at [328, 112] on textarea "Cover letter template:" at bounding box center [312, 125] width 226 height 129
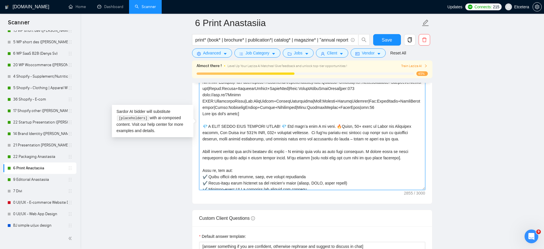
drag, startPoint x: 203, startPoint y: 114, endPoint x: 281, endPoint y: 114, distance: 77.8
click at [281, 114] on textarea "Cover letter template:" at bounding box center [312, 125] width 226 height 129
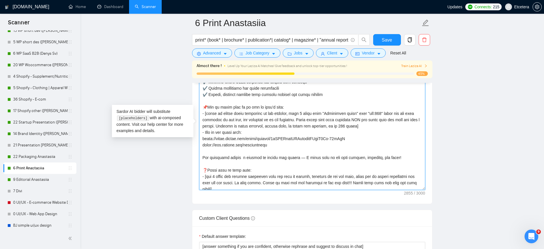
scroll to position [189, 0]
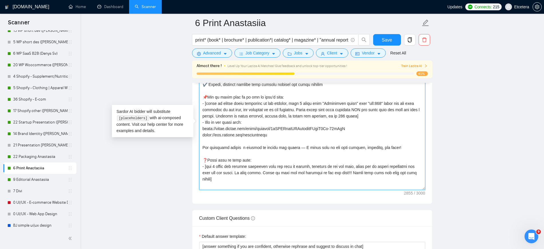
drag, startPoint x: 265, startPoint y: 101, endPoint x: 231, endPoint y: 120, distance: 38.4
click at [231, 120] on textarea "Cover letter template:" at bounding box center [312, 125] width 226 height 129
drag, startPoint x: 256, startPoint y: 147, endPoint x: 206, endPoint y: 147, distance: 50.1
click at [206, 147] on textarea "Cover letter template:" at bounding box center [312, 125] width 226 height 129
paste textarea "𝗪𝗼𝘂𝗹𝗱 𝗹𝗼𝘃𝗲 𝘁𝗼 𝗵𝗲𝗮𝗿 𝗺𝗼𝗿𝗲"
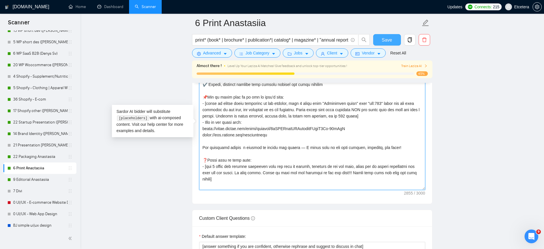
type textarea "["Loremipsum dolor" = sita://con.ad/00e4Se4 DOEI:TempOR|Inc:UtlaboReet|Dolo:Mag…"
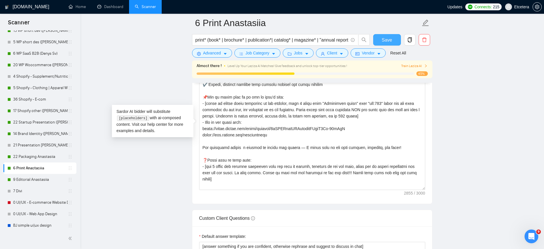
click at [382, 37] on span "Save" at bounding box center [387, 39] width 10 height 7
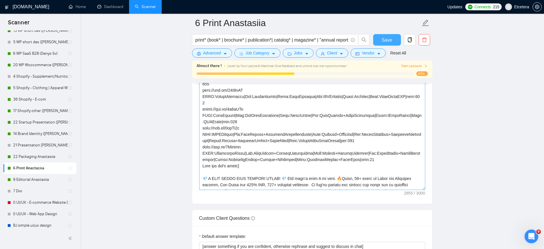
scroll to position [36, 0]
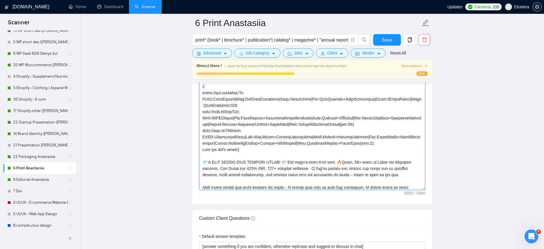
click at [328, 149] on textarea "Cover letter template:" at bounding box center [312, 125] width 226 height 129
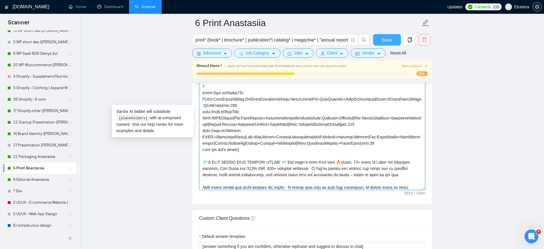
type textarea "["Loremipsum dolor" = sita://con.ad/00e4Se4 DOEI:TempOR|Inc:UtlaboReet|Dolo:Mag…"
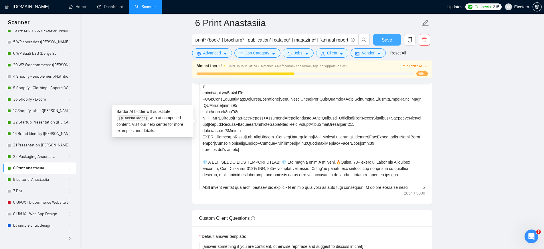
click at [390, 40] on span "Save" at bounding box center [387, 39] width 10 height 7
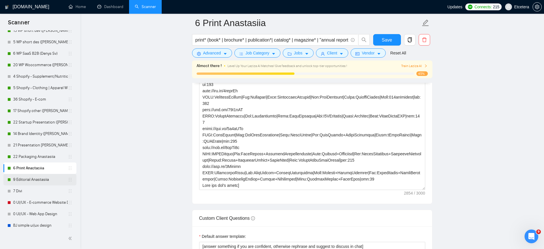
click at [31, 181] on link "9 Editorial Anastasiia" at bounding box center [40, 179] width 55 height 11
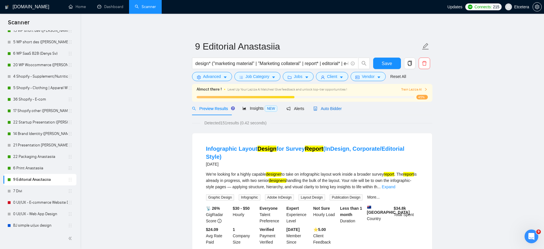
click at [335, 108] on span "Auto Bidder" at bounding box center [327, 108] width 28 height 5
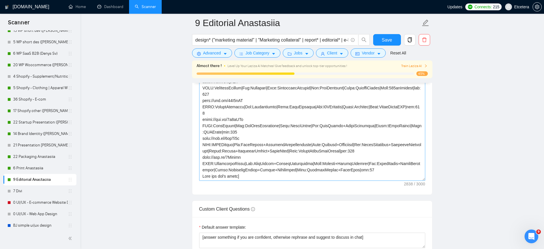
scroll to position [36, 0]
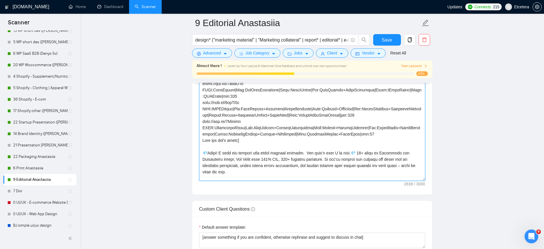
click at [247, 155] on textarea "Cover letter template:" at bounding box center [312, 116] width 226 height 129
drag, startPoint x: 219, startPoint y: 139, endPoint x: 209, endPoint y: 139, distance: 10.6
click at [209, 139] on textarea "Cover letter template:" at bounding box center [312, 116] width 226 height 129
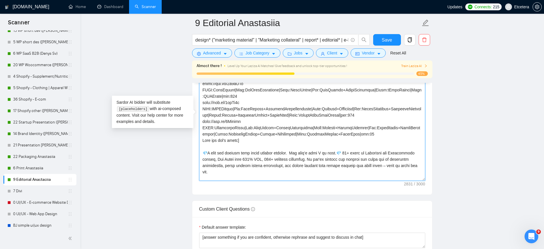
click at [344, 140] on textarea "Cover letter template:" at bounding box center [312, 116] width 226 height 129
paste textarea "Hello!"
click at [257, 148] on textarea "Cover letter template:" at bounding box center [312, 116] width 226 height 129
click at [268, 149] on textarea "Cover letter template:" at bounding box center [312, 116] width 226 height 129
click at [254, 148] on textarea "Cover letter template:" at bounding box center [312, 116] width 226 height 129
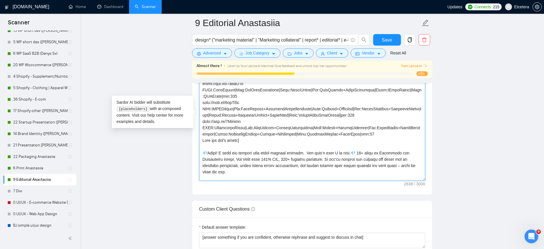
click at [243, 148] on textarea "Cover letter template:" at bounding box center [312, 116] width 226 height 129
drag, startPoint x: 219, startPoint y: 140, endPoint x: 300, endPoint y: 142, distance: 81.3
click at [300, 142] on textarea "Cover letter template:" at bounding box center [312, 116] width 226 height 129
paste textarea "𝗨𝗥𝗡 𝗥𝗔𝗪 𝗖𝗢𝗡𝗧𝗘𝗡𝗧 𝗜𝗡𝗧𝗢 𝗖𝗟𝗘𝗔𝗥 𝗘𝗟𝗘𝗚𝗔𝗡𝗧 𝗟𝗔𝗬𝗢𝗨𝗧𝗦!"
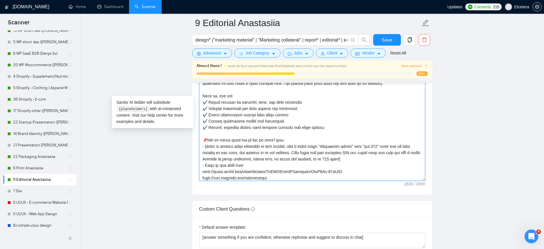
scroll to position [195, 0]
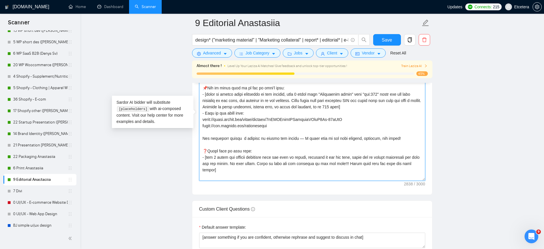
drag, startPoint x: 258, startPoint y: 138, endPoint x: 204, endPoint y: 138, distance: 53.5
click at [204, 138] on textarea "Cover letter template:" at bounding box center [312, 116] width 226 height 129
paste textarea "𝗪𝗼𝘂𝗹𝗱 𝗹𝗼𝘃𝗲 𝘁𝗼 𝗵𝗲𝗮𝗿 𝗺𝗼𝗿𝗲"
type textarea "["Loremipsum dolor" = sita://con.ad/00e4Se4 DOEI:TempOR|Inc:UtlaboReet|Dolo:Mag…"
click at [381, 39] on button "Save" at bounding box center [387, 39] width 28 height 11
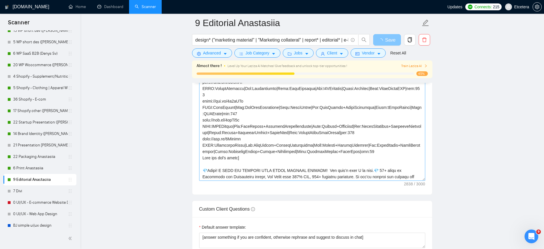
scroll to position [36, 0]
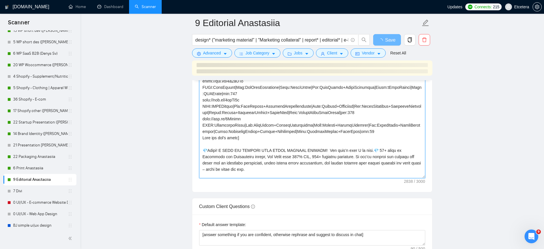
click at [298, 154] on textarea "Cover letter template:" at bounding box center [312, 113] width 226 height 129
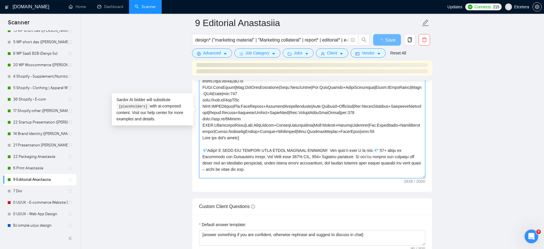
click at [374, 159] on textarea "Cover letter template:" at bounding box center [312, 113] width 226 height 129
drag, startPoint x: 353, startPoint y: 148, endPoint x: 326, endPoint y: 142, distance: 27.7
click at [331, 145] on textarea "Cover letter template:" at bounding box center [312, 113] width 226 height 129
click at [322, 138] on textarea "Cover letter template:" at bounding box center [312, 113] width 226 height 129
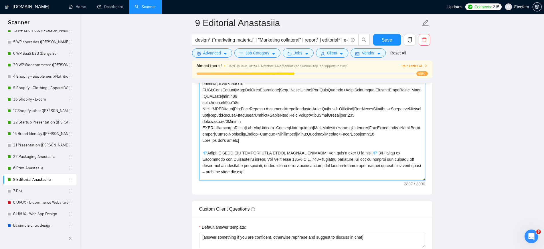
click at [362, 140] on textarea "Cover letter template:" at bounding box center [312, 116] width 226 height 129
click at [340, 139] on textarea "Cover letter template:" at bounding box center [312, 116] width 226 height 129
type textarea "["Loremipsum dolor" = sita://con.ad/00e4Se4 DOEI:TempOR|Inc:UtlaboReet|Dolo:Mag…"
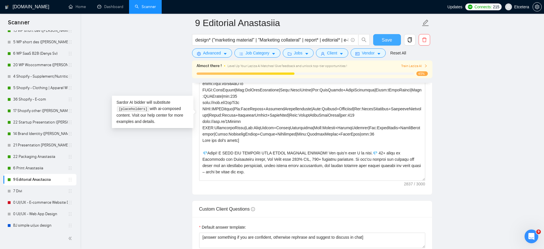
click at [384, 40] on span "Save" at bounding box center [387, 39] width 10 height 7
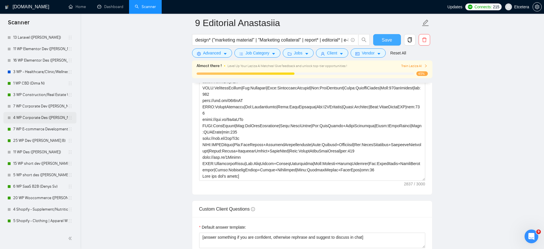
scroll to position [107, 0]
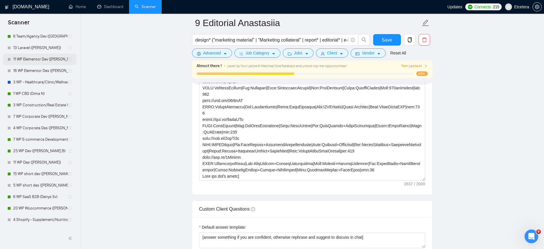
click at [42, 57] on link "11 WP Elementor Dev ([PERSON_NAME])" at bounding box center [40, 58] width 55 height 11
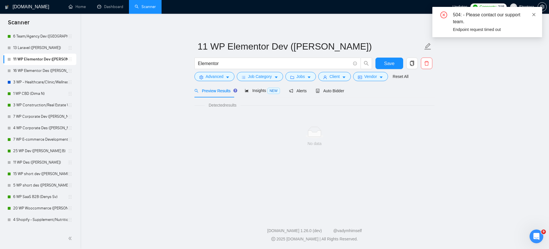
click at [533, 15] on icon "close" at bounding box center [534, 15] width 4 height 4
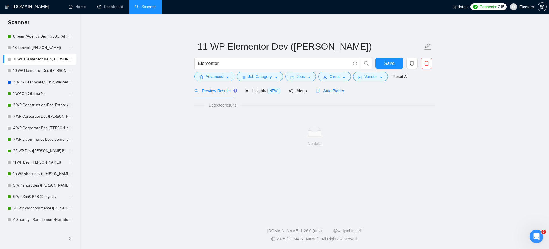
click at [333, 88] on span "Auto Bidder" at bounding box center [330, 90] width 28 height 5
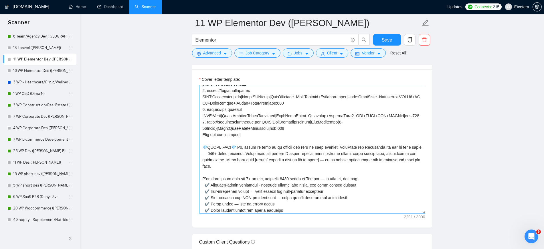
scroll to position [36, 0]
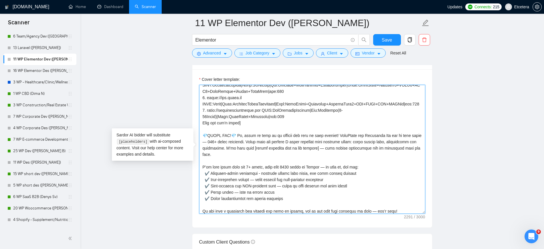
drag, startPoint x: 290, startPoint y: 153, endPoint x: 267, endPoint y: 146, distance: 23.2
click at [267, 146] on textarea "Cover letter template:" at bounding box center [312, 149] width 226 height 129
click at [220, 149] on textarea "Cover letter template:" at bounding box center [312, 149] width 226 height 129
click at [220, 148] on textarea "Cover letter template:" at bounding box center [312, 149] width 226 height 129
click at [220, 151] on textarea "Cover letter template:" at bounding box center [312, 149] width 226 height 129
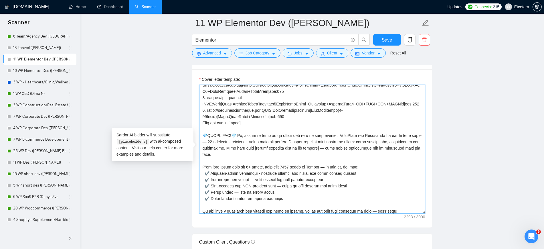
drag, startPoint x: 257, startPoint y: 154, endPoint x: 231, endPoint y: 148, distance: 27.1
click at [245, 145] on textarea "Cover letter template:" at bounding box center [312, 149] width 226 height 129
drag, startPoint x: 219, startPoint y: 147, endPoint x: 218, endPoint y: 150, distance: 3.5
click at [218, 147] on textarea "Cover letter template:" at bounding box center [312, 149] width 226 height 129
click at [262, 131] on textarea "Cover letter template:" at bounding box center [312, 149] width 226 height 129
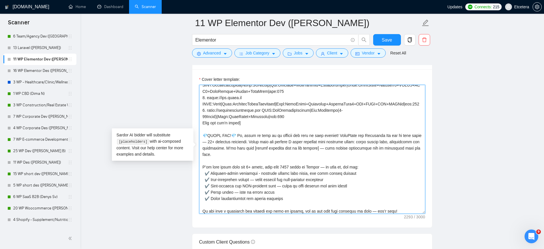
drag, startPoint x: 249, startPoint y: 145, endPoint x: 240, endPoint y: 147, distance: 9.4
click at [240, 147] on textarea "Cover letter template:" at bounding box center [312, 149] width 226 height 129
drag, startPoint x: 227, startPoint y: 140, endPoint x: 209, endPoint y: 140, distance: 17.7
click at [209, 140] on textarea "Cover letter template:" at bounding box center [312, 149] width 226 height 129
click at [251, 149] on textarea "Cover letter template:" at bounding box center [312, 149] width 226 height 129
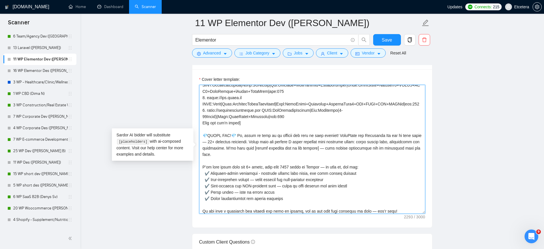
drag, startPoint x: 240, startPoint y: 141, endPoint x: 298, endPoint y: 141, distance: 58.4
click at [298, 141] on textarea "Cover letter template:" at bounding box center [312, 149] width 226 height 129
click at [243, 143] on textarea "Cover letter template:" at bounding box center [312, 149] width 226 height 129
click at [219, 147] on textarea "Cover letter template:" at bounding box center [312, 149] width 226 height 129
click at [248, 153] on textarea "Cover letter template:" at bounding box center [312, 149] width 226 height 129
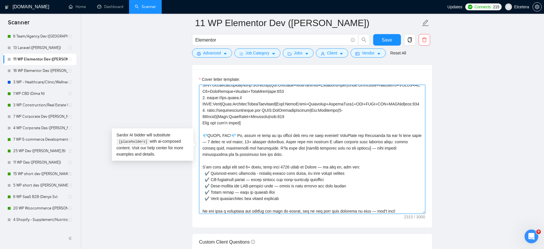
click at [253, 148] on textarea "Cover letter template:" at bounding box center [312, 149] width 226 height 129
click at [285, 163] on textarea "Cover letter template:" at bounding box center [312, 149] width 226 height 129
drag, startPoint x: 288, startPoint y: 153, endPoint x: 212, endPoint y: 141, distance: 76.7
click at [212, 141] on textarea "Cover letter template:" at bounding box center [312, 149] width 226 height 129
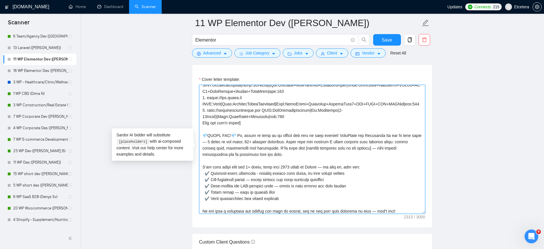
click at [241, 147] on textarea "Cover letter template:" at bounding box center [312, 149] width 226 height 129
click at [239, 155] on textarea "Cover letter template:" at bounding box center [312, 149] width 226 height 129
click at [318, 151] on textarea "Cover letter template:" at bounding box center [312, 149] width 226 height 129
drag, startPoint x: 348, startPoint y: 147, endPoint x: 400, endPoint y: 150, distance: 52.4
click at [400, 150] on textarea "Cover letter template:" at bounding box center [312, 149] width 226 height 129
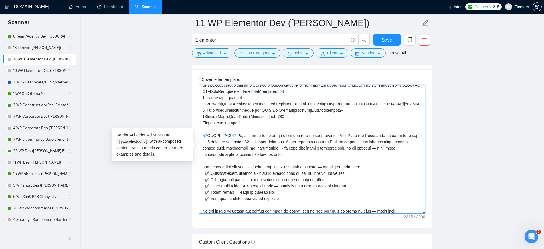
paste textarea "supports real business goals"
click at [294, 181] on textarea "Cover letter template:" at bounding box center [312, 149] width 226 height 129
click at [258, 159] on textarea "Cover letter template:" at bounding box center [312, 149] width 226 height 129
click at [276, 154] on textarea "Cover letter template:" at bounding box center [312, 149] width 226 height 129
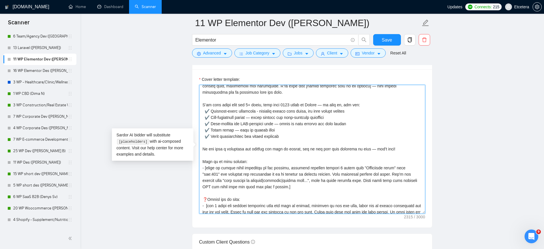
scroll to position [67, 0]
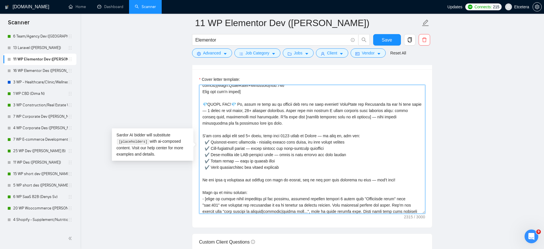
click at [367, 117] on textarea "Cover letter template:" at bounding box center [312, 149] width 226 height 129
click at [306, 118] on textarea "Cover letter template:" at bounding box center [312, 149] width 226 height 129
click at [269, 119] on textarea "Cover letter template:" at bounding box center [312, 149] width 226 height 129
drag, startPoint x: 293, startPoint y: 117, endPoint x: 397, endPoint y: 185, distance: 124.4
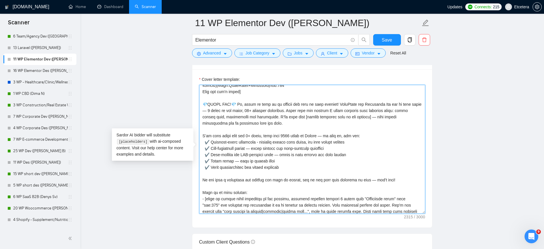
click at [397, 185] on textarea "Cover letter template:" at bounding box center [312, 149] width 226 height 129
paste textarea "I focus on 𝗰𝗹𝗲𝗮𝗻 𝗹𝗼𝗼𝗸, 𝗹𝗼𝗴𝗶𝗰𝗮𝗹 𝗳𝗹𝗼𝘄, and 𝗰𝗼𝗻𝘃𝗲𝗿𝘀𝗶𝗼𝗻-friendly pages — so you get…"
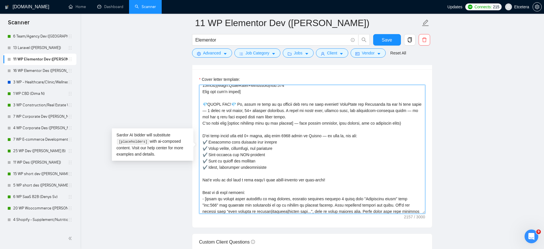
click at [333, 108] on textarea "Cover letter template:" at bounding box center [312, 149] width 226 height 129
click at [406, 110] on textarea "Cover letter template:" at bounding box center [312, 149] width 226 height 129
click at [245, 142] on textarea "Cover letter template:" at bounding box center [312, 149] width 226 height 129
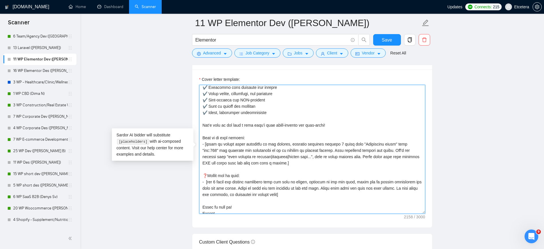
scroll to position [138, 0]
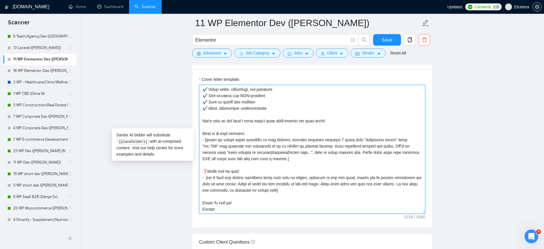
click at [225, 118] on textarea "Cover letter template:" at bounding box center [312, 149] width 226 height 129
click at [210, 131] on textarea "Cover letter template:" at bounding box center [312, 149] width 226 height 129
click at [207, 130] on textarea "Cover letter template:" at bounding box center [312, 149] width 226 height 129
drag, startPoint x: 202, startPoint y: 125, endPoint x: 254, endPoint y: 126, distance: 51.8
click at [254, 126] on textarea "Cover letter template:" at bounding box center [312, 149] width 226 height 129
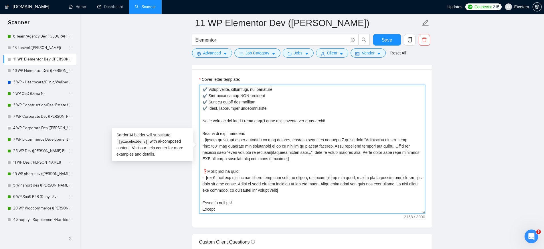
paste textarea "𝗦𝗼𝗺𝗲 𝗽𝗿𝗼𝗷𝗲𝗰𝘁𝘀 𝗳𝗿𝗼𝗺 𝗺𝗲 𝗮𝗻𝗱 𝗺𝘆 𝘁𝗲𝗮𝗺"
click at [237, 120] on textarea "Cover letter template:" at bounding box center [312, 149] width 226 height 129
click at [220, 157] on textarea "Cover letter template:" at bounding box center [312, 149] width 226 height 129
drag, startPoint x: 201, startPoint y: 197, endPoint x: 238, endPoint y: 195, distance: 37.5
click at [238, 195] on textarea "Cover letter template:" at bounding box center [312, 149] width 226 height 129
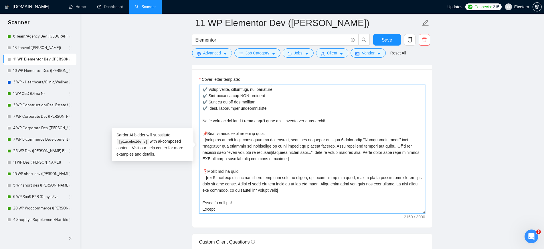
paste textarea "✍️Let’s chat, hope to talk soon!"
click at [229, 203] on textarea "Cover letter template:" at bounding box center [312, 149] width 226 height 129
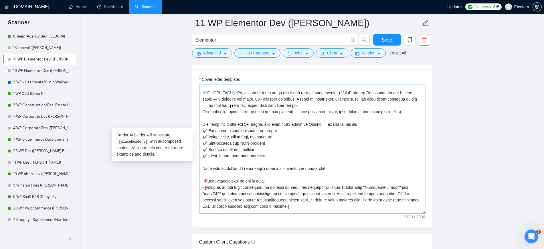
scroll to position [67, 0]
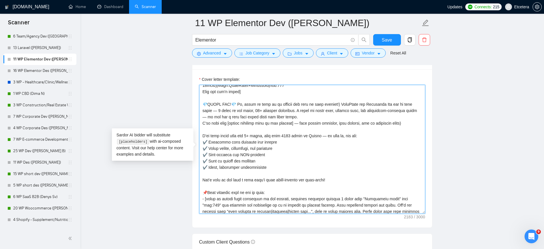
click at [286, 140] on textarea "Cover letter template:" at bounding box center [312, 149] width 226 height 129
click at [251, 127] on textarea "Cover letter template:" at bounding box center [312, 149] width 226 height 129
click at [283, 140] on textarea "Cover letter template:" at bounding box center [312, 149] width 226 height 129
drag, startPoint x: 261, startPoint y: 144, endPoint x: 318, endPoint y: 144, distance: 57.2
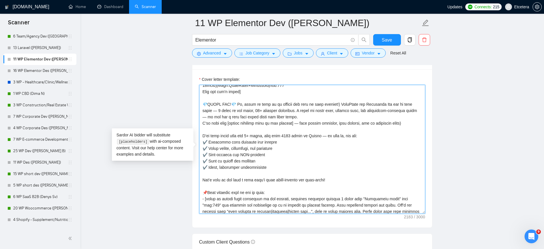
click at [318, 144] on textarea "Cover letter template:" at bounding box center [312, 149] width 226 height 129
drag, startPoint x: 271, startPoint y: 142, endPoint x: 198, endPoint y: 142, distance: 73.2
click at [198, 142] on div "Cover letter template:" at bounding box center [312, 148] width 240 height 158
click at [230, 140] on textarea "Cover letter template:" at bounding box center [312, 149] width 226 height 129
click at [207, 142] on textarea "Cover letter template:" at bounding box center [312, 149] width 226 height 129
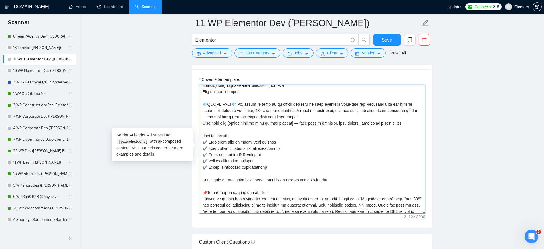
click at [207, 142] on textarea "Cover letter template:" at bounding box center [312, 149] width 226 height 129
paste textarea "𝗶𝘁𝗵"
click at [236, 154] on textarea "Cover letter template:" at bounding box center [312, 149] width 226 height 129
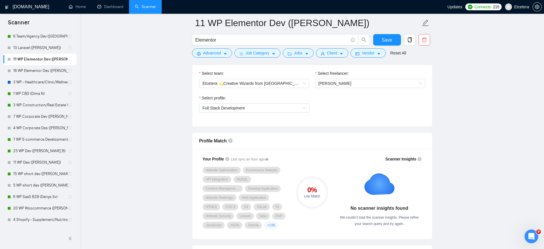
scroll to position [215, 0]
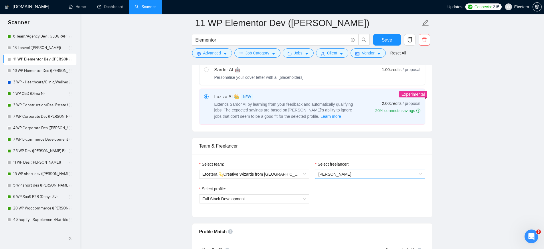
click at [326, 175] on span "[PERSON_NAME]" at bounding box center [334, 174] width 33 height 5
type textarea "[Loremip dolor sita con ad elit: 3. seddo://eius.temporincididunt.utl ETDO:Magn…"
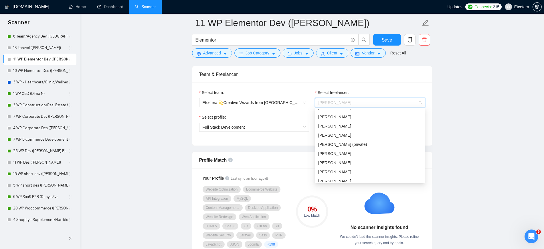
scroll to position [179, 0]
click at [332, 126] on span "[PERSON_NAME]" at bounding box center [334, 126] width 33 height 5
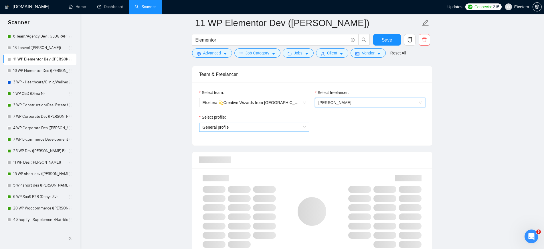
click at [233, 127] on span "General profile" at bounding box center [254, 127] width 103 height 9
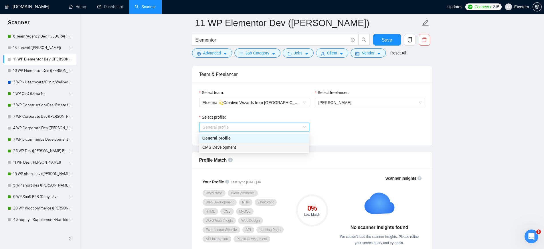
click at [225, 149] on span "CMS Development" at bounding box center [219, 147] width 34 height 5
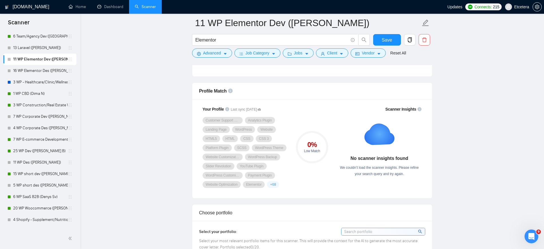
scroll to position [358, 0]
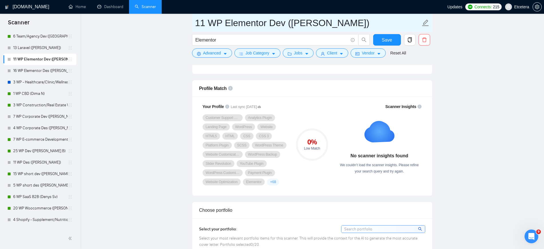
click at [276, 24] on input "11 WP Elementor Dev ([PERSON_NAME])" at bounding box center [307, 23] width 225 height 14
type input "11 WP Elementor ([PERSON_NAME])"
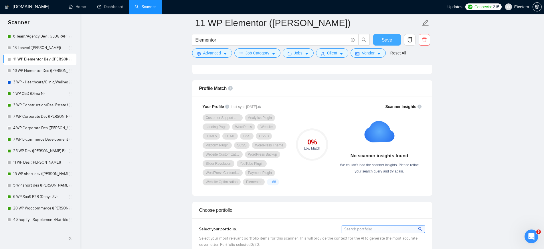
click at [387, 40] on span "Save" at bounding box center [387, 39] width 10 height 7
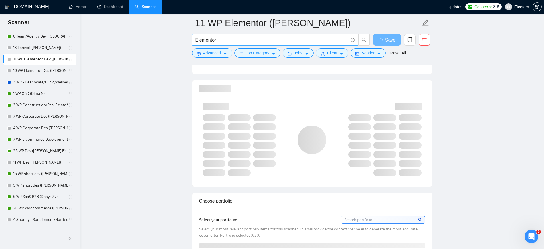
click at [226, 41] on input "Elementor" at bounding box center [271, 39] width 153 height 7
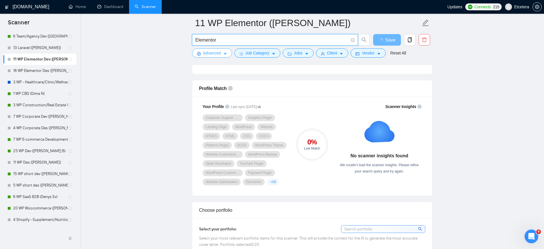
click at [212, 54] on span "Advanced" at bounding box center [212, 53] width 18 height 6
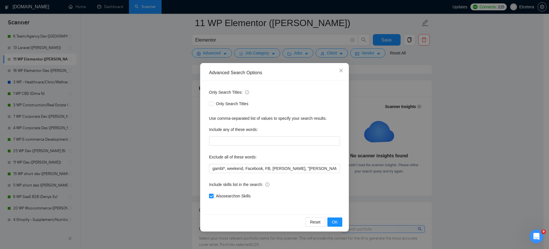
click at [183, 40] on div "Advanced Search Options Only Search Titles: Only Search Titles Use comma-separa…" at bounding box center [274, 124] width 549 height 249
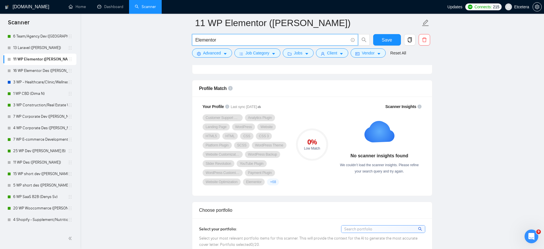
click at [231, 41] on input "Elementor" at bounding box center [271, 39] width 153 height 7
click at [296, 53] on span "Jobs" at bounding box center [298, 53] width 9 height 6
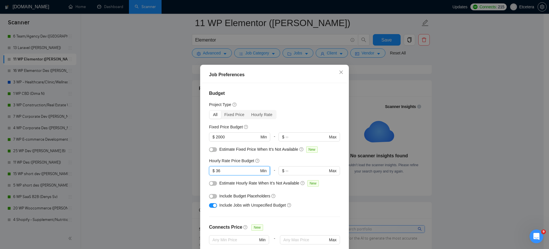
click at [216, 173] on input "36" at bounding box center [237, 170] width 43 height 6
type input "6"
click at [222, 170] on input "6" at bounding box center [237, 170] width 43 height 6
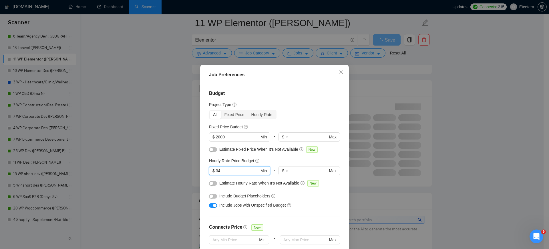
type input "34"
click at [160, 128] on div "Job Preferences Budget Project Type All Fixed Price Hourly Rate Fixed Price Bud…" at bounding box center [274, 124] width 549 height 249
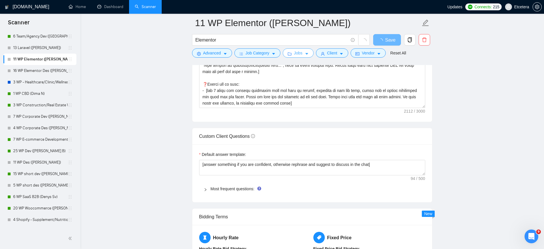
scroll to position [751, 0]
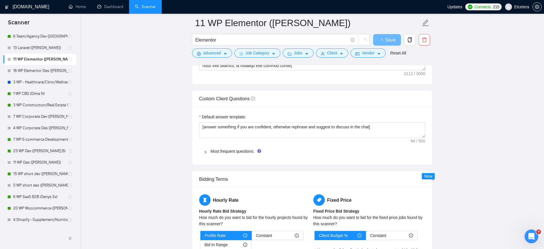
click at [204, 152] on icon "right" at bounding box center [205, 151] width 3 height 3
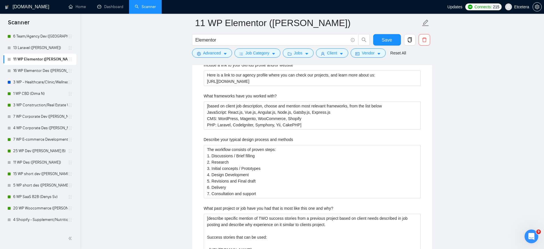
scroll to position [1037, 0]
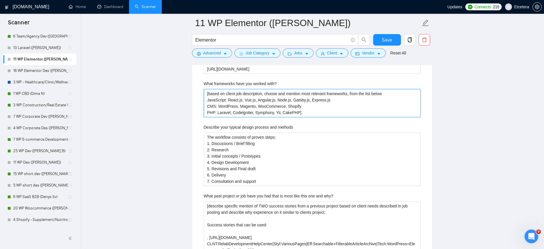
click at [306, 103] on with\? "[based on client job description, choose and mention most relevant frameworks, …" at bounding box center [312, 103] width 217 height 28
click at [298, 111] on with\? "[based on client job description, choose and mention most relevant frameworks, …" at bounding box center [312, 103] width 217 height 28
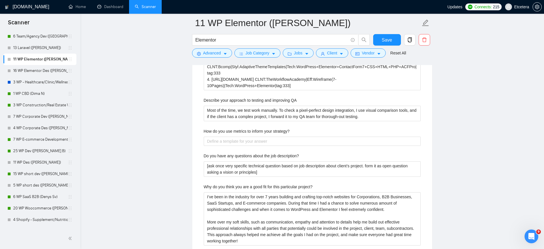
scroll to position [1287, 0]
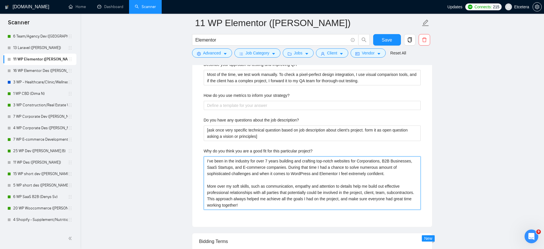
drag, startPoint x: 267, startPoint y: 160, endPoint x: 266, endPoint y: 164, distance: 3.9
click at [267, 161] on project\? "I’ve been in the industry for over 7 years building and crafting top-notch webs…" at bounding box center [312, 182] width 217 height 53
type project\? "I’ve been in the industry for over years building and crafting top-notch websit…"
drag, startPoint x: 207, startPoint y: 160, endPoint x: 252, endPoint y: 203, distance: 62.3
click at [252, 203] on project\? "I’ve been in the industry for over 4 years building and crafting top-notch webs…" at bounding box center [312, 182] width 217 height 53
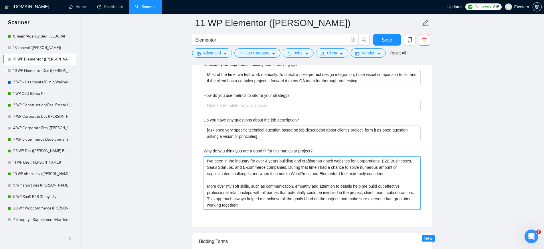
type project\? "I’ve been in the industry for over 4 years building and crafting top-notch webs…"
drag, startPoint x: 201, startPoint y: 152, endPoint x: 325, endPoint y: 150, distance: 123.9
click at [241, 171] on project\? "I’ve been in the industry for over 4 years building and crafting top-notch webs…" at bounding box center [312, 182] width 217 height 53
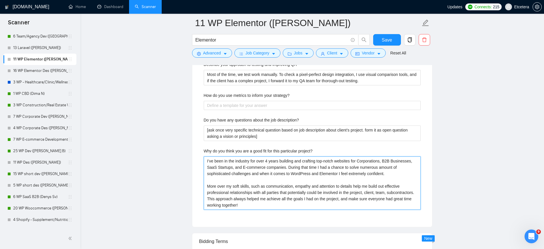
drag, startPoint x: 206, startPoint y: 160, endPoint x: 246, endPoint y: 203, distance: 58.7
click at [246, 203] on project\? "I’ve been in the industry for over 4 years building and crafting top-notch webs…" at bounding box center [312, 182] width 217 height 53
paste project\? "working with Elementor for 4+ years, building everything from pixel-perfect lan…"
type project\? "I’ve been working with Elementor for 4+ years, building everything from pixel-p…"
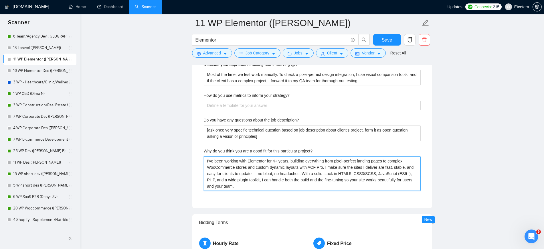
click at [314, 169] on project\? "I’ve been working with Elementor for 4+ years, building everything from pixel-p…" at bounding box center [312, 173] width 217 height 34
drag, startPoint x: 259, startPoint y: 174, endPoint x: 298, endPoint y: 173, distance: 39.2
click at [298, 173] on project\? "I’ve been working with Elementor for 4+ years, building everything from pixel-p…" at bounding box center [312, 173] width 217 height 34
type project\? "I’ve been working with Elementor for 4+ years, building everything from pixel-p…"
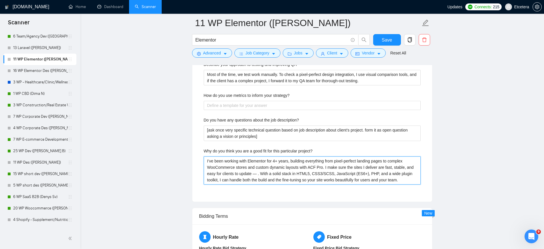
type project\? "I’ve been working with Elementor for 4+ years, building everything from pixel-p…"
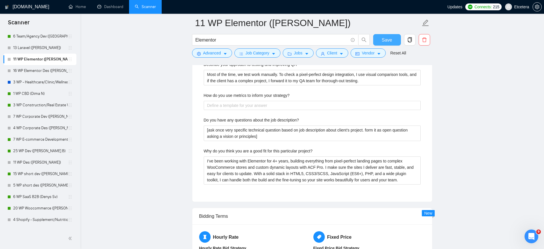
click at [383, 42] on span "Save" at bounding box center [387, 39] width 10 height 7
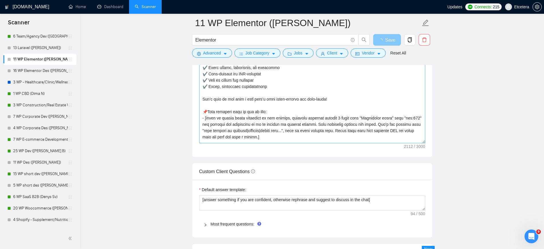
scroll to position [138, 0]
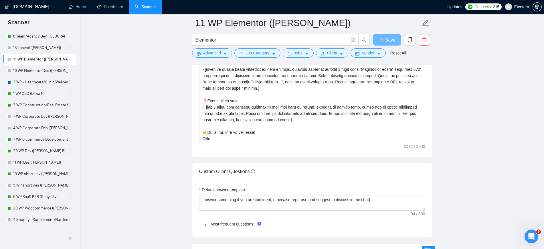
click at [205, 224] on icon "right" at bounding box center [205, 224] width 3 height 3
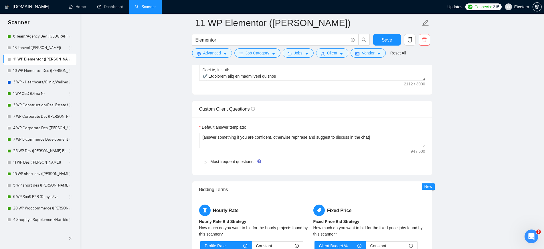
scroll to position [768, 0]
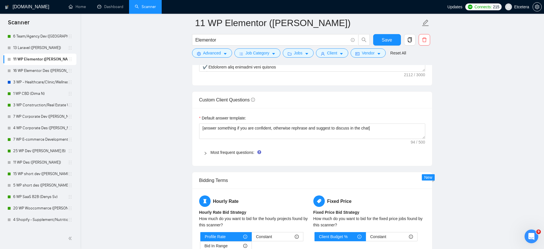
click at [206, 153] on icon "right" at bounding box center [206, 153] width 2 height 3
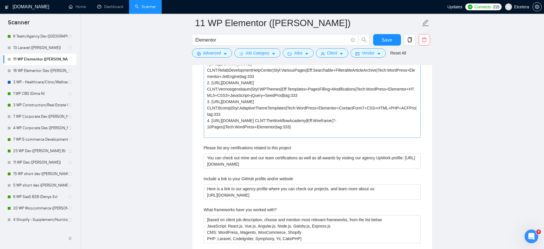
scroll to position [947, 0]
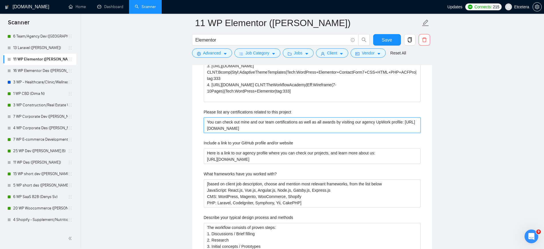
click at [244, 122] on project "You can check out mine and our team certifications as well as all awards by vis…" at bounding box center [312, 124] width 217 height 15
type project "You can check out mand our team certifications as well as all awards by visitin…"
type project "You can check out myand our team certifications as well as all awards by visiti…"
click at [262, 126] on project "You can check out my and our team certifications as well as all awards by visit…" at bounding box center [312, 124] width 217 height 15
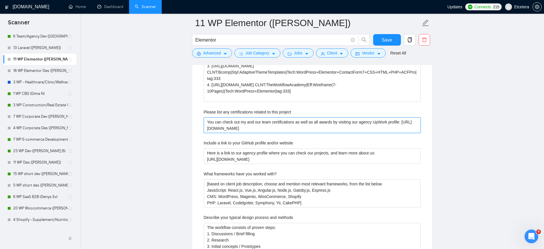
scroll to position [983, 0]
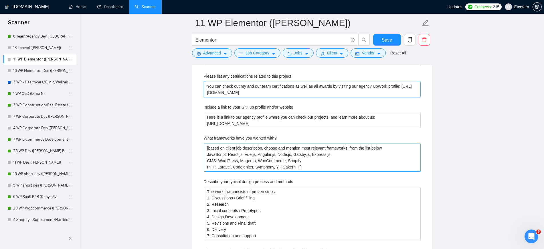
type project "You can check out my and our team certifications as well as all awards by visit…"
click at [234, 147] on with\? "[based on client job description, choose and mention most relevant frameworks, …" at bounding box center [312, 157] width 217 height 28
click at [207, 147] on with\? "[based on client job description, choose and mention most relevant frameworks, …" at bounding box center [312, 157] width 217 height 28
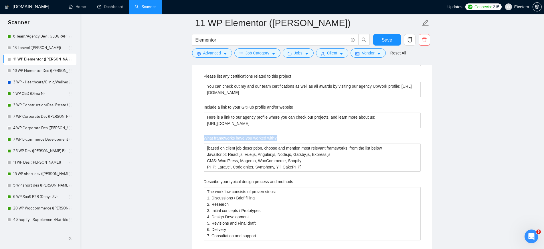
drag, startPoint x: 205, startPoint y: 138, endPoint x: 294, endPoint y: 140, distance: 88.7
click at [294, 140] on div "Describe your recent experience with similar projects [describe specific mentio…" at bounding box center [312, 221] width 226 height 555
copy label "What frameworks have you worked with?"
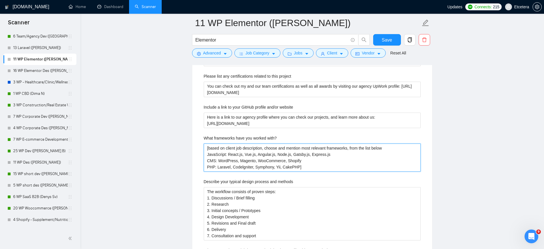
click at [268, 169] on with\? "[based on client job description, choose and mention most relevant frameworks, …" at bounding box center [312, 157] width 217 height 28
drag, startPoint x: 267, startPoint y: 162, endPoint x: 235, endPoint y: 157, distance: 33.0
click at [235, 157] on with\? "[based on client job description, choose and mention most relevant frameworks, …" at bounding box center [312, 157] width 217 height 28
click at [297, 169] on with\? "[based on client job description, choose and mention most relevant frameworks, …" at bounding box center [312, 157] width 217 height 28
drag, startPoint x: 304, startPoint y: 168, endPoint x: 206, endPoint y: 150, distance: 100.0
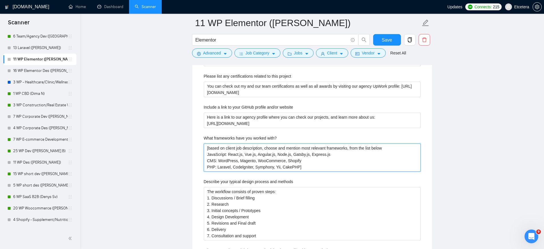
click at [206, 150] on with\? "[based on client job description, choose and mention most relevant frameworks, …" at bounding box center [312, 157] width 217 height 28
paste with\? "My expertise and tools: WordPress, Elementor Pro, WooCommerce, ACF Pro, WPML, P…"
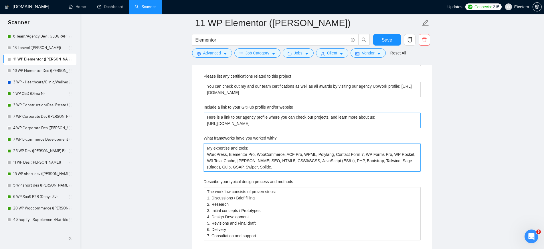
scroll to position [1054, 0]
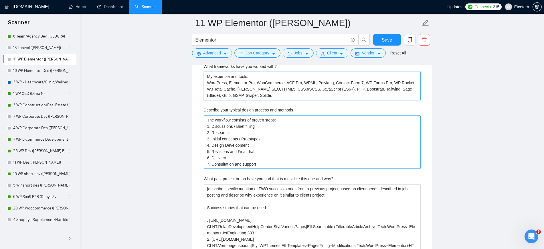
type with\? "My expertise and tools: WordPress, Elementor Pro, WooCommerce, ACF Pro, WPML, P…"
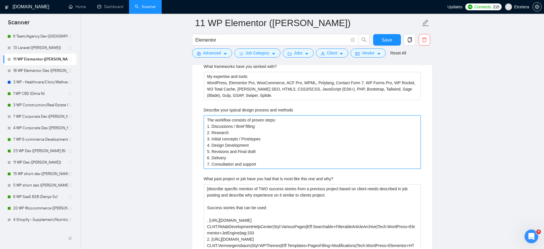
drag, startPoint x: 258, startPoint y: 165, endPoint x: 223, endPoint y: 164, distance: 34.9
click at [223, 164] on methods "The workflow consists of proven steps: 1. Discussions / Brief filling 2. Resear…" at bounding box center [312, 141] width 217 height 53
click at [220, 149] on methods "The workflow consists of proven steps: 1. Discussions / Brief filling 2. Resear…" at bounding box center [312, 141] width 217 height 53
click at [220, 140] on methods "The workflow consists of proven steps: 1. Discussions / Brief filling 2. Resear…" at bounding box center [312, 141] width 217 height 53
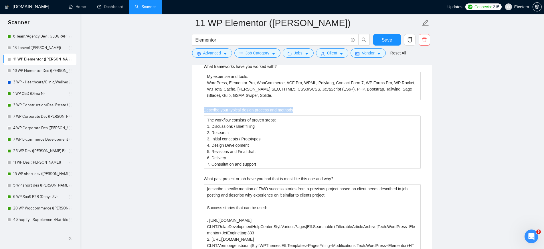
drag, startPoint x: 207, startPoint y: 109, endPoint x: 298, endPoint y: 109, distance: 90.7
click at [298, 109] on div "Describe your typical design process and methods" at bounding box center [312, 111] width 217 height 9
copy label "Describe your typical design process and methods"
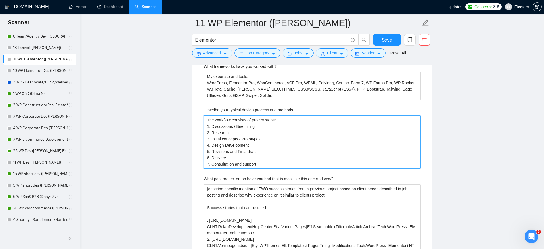
click at [213, 134] on methods "The workflow consists of proven steps: 1. Discussions / Brief filling 2. Resear…" at bounding box center [312, 141] width 217 height 53
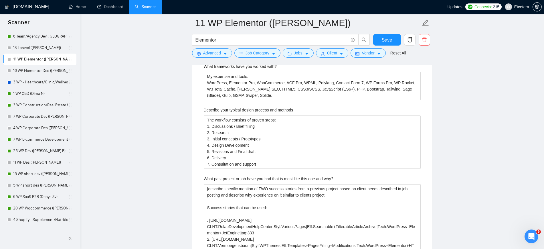
click at [202, 120] on div "Describe your recent experience with similar projects [describe specific mentio…" at bounding box center [312, 150] width 226 height 555
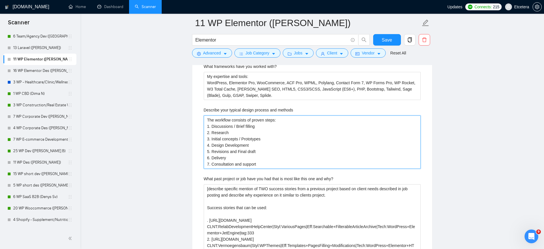
click at [231, 122] on methods "The workflow consists of proven steps: 1. Discussions / Brief filling 2. Resear…" at bounding box center [312, 141] width 217 height 53
drag, startPoint x: 214, startPoint y: 122, endPoint x: 210, endPoint y: 123, distance: 4.1
click at [208, 122] on methods "The workflow consists of proven steps: 1. Discussions / Brief filling 2. Resear…" at bounding box center [312, 141] width 217 height 53
drag, startPoint x: 238, startPoint y: 136, endPoint x: 229, endPoint y: 135, distance: 9.2
click at [238, 136] on methods "The workflow consists of proven steps: 1. Discussions / Brief filling 2. Resear…" at bounding box center [312, 141] width 217 height 53
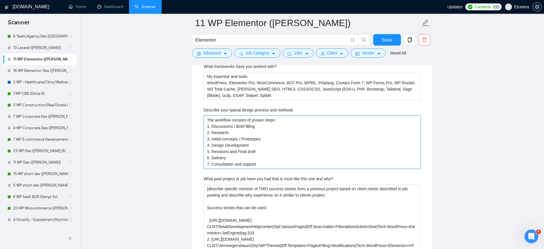
drag, startPoint x: 224, startPoint y: 133, endPoint x: 213, endPoint y: 125, distance: 13.7
click at [213, 125] on methods "The workflow consists of proven steps: 1. Discussions / Brief filling 2. Resear…" at bounding box center [312, 141] width 217 height 53
drag, startPoint x: 207, startPoint y: 119, endPoint x: 264, endPoint y: 167, distance: 74.3
click at [264, 167] on methods "The workflow consists of proven steps: 1. Discussions / Brief filling 2. Resear…" at bounding box center [312, 141] width 217 height 53
paste methods "I start by mapping goals and structure, then build responsive layouts in Elemen…"
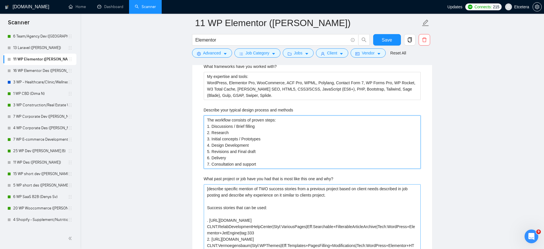
type methods "I start by mapping goals and structure, then build responsive layouts in Elemen…"
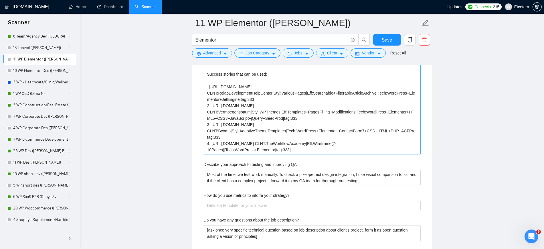
scroll to position [1161, 0]
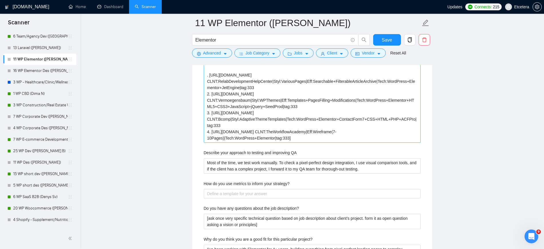
type methods "I start by mapping goals and structure, then build responsive layouts in Elemen…"
drag, startPoint x: 317, startPoint y: 93, endPoint x: 294, endPoint y: 88, distance: 24.1
click at [294, 87] on why\? "[describe specific mention of TWO success stories from a previous project based…" at bounding box center [312, 91] width 217 height 104
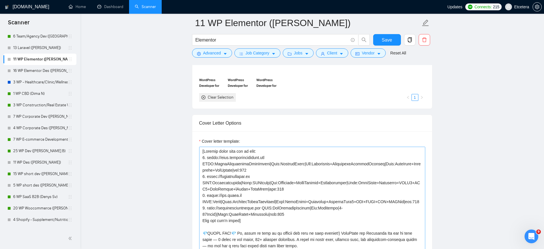
scroll to position [554, 0]
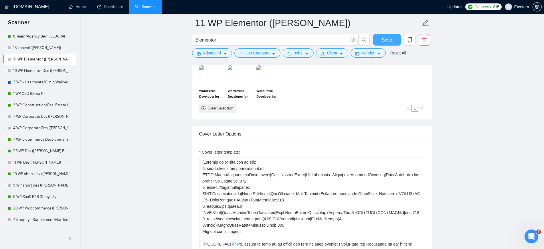
click at [379, 39] on button "Save" at bounding box center [387, 39] width 28 height 11
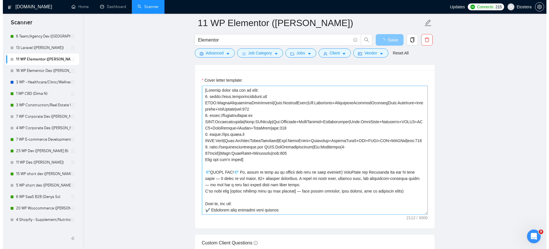
scroll to position [625, 0]
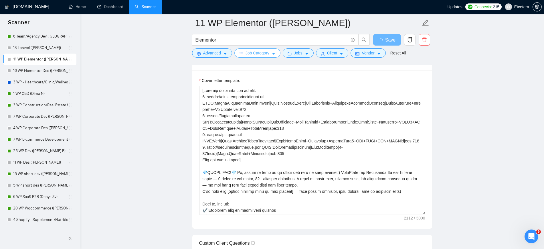
click at [273, 55] on icon "caret-down" at bounding box center [273, 54] width 4 height 4
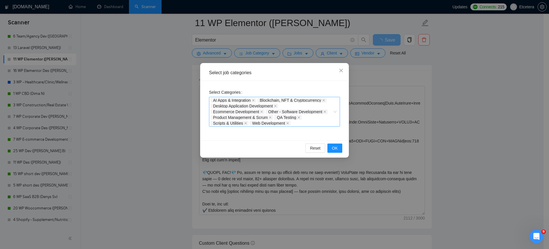
click at [311, 117] on div "AI Apps & Integration Blockchain, NFT & Cryptocurrency Desktop Application Deve…" at bounding box center [272, 111] width 122 height 29
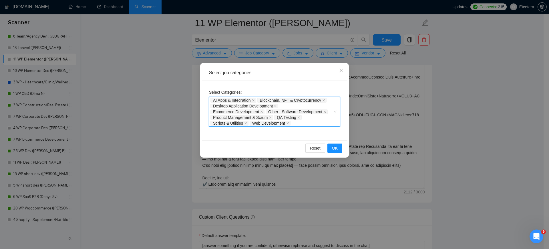
click at [321, 121] on div "AI Apps & Integration Blockchain, NFT & Cryptocurrency Desktop Application Deve…" at bounding box center [272, 111] width 122 height 29
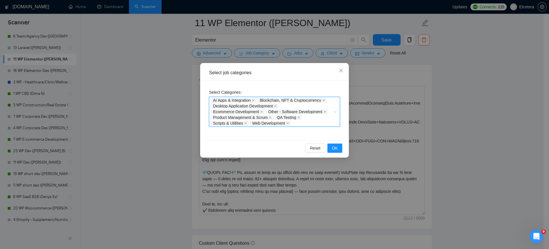
click at [313, 116] on div "AI Apps & Integration Blockchain, NFT & Cryptocurrency Desktop Application Deve…" at bounding box center [272, 111] width 122 height 29
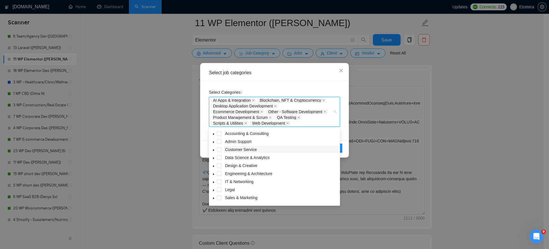
scroll to position [23, 0]
click at [212, 190] on span at bounding box center [213, 190] width 7 height 7
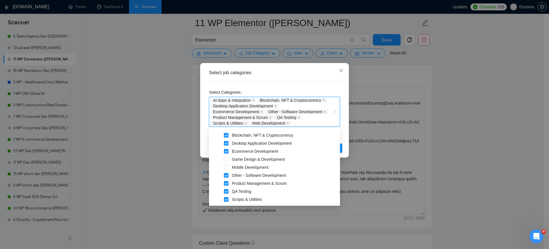
scroll to position [119, 0]
click at [227, 181] on span at bounding box center [226, 182] width 5 height 5
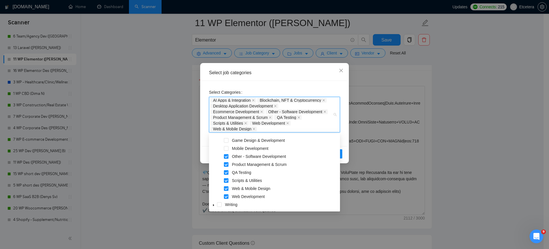
click at [420, 70] on div "Select job categories Select Categories AI Apps & Integration Blockchain, NFT &…" at bounding box center [274, 124] width 549 height 249
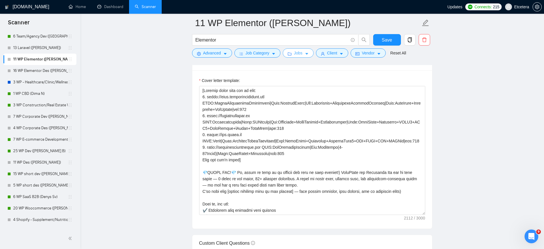
click at [302, 53] on button "Jobs" at bounding box center [298, 52] width 31 height 9
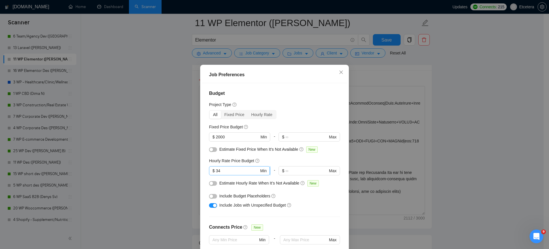
click at [219, 172] on input "34" at bounding box center [237, 170] width 43 height 6
click at [335, 53] on div "Job Preferences Budget Project Type All Fixed Price Hourly Rate Fixed Price Bud…" at bounding box center [274, 124] width 549 height 249
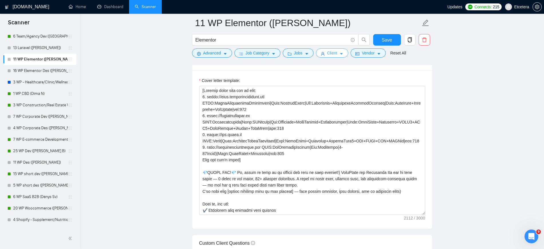
click at [335, 53] on span "Client" at bounding box center [332, 53] width 10 height 6
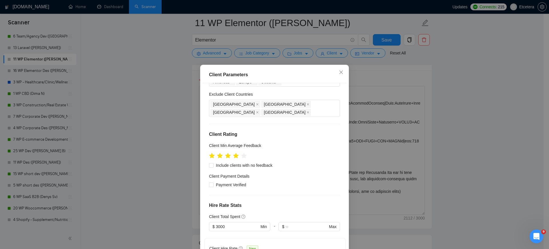
scroll to position [72, 0]
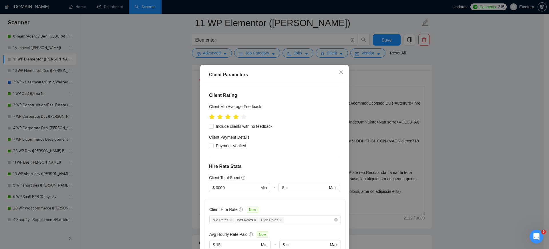
click at [297, 53] on div "Client Parameters Client Location Include Client Countries [GEOGRAPHIC_DATA] [G…" at bounding box center [274, 124] width 549 height 249
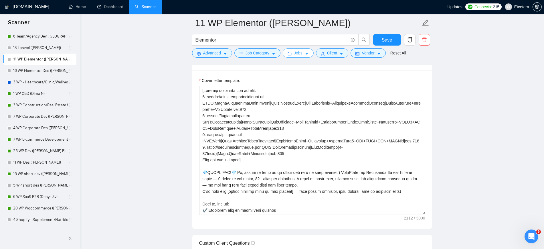
click at [296, 53] on span "Jobs" at bounding box center [298, 53] width 9 height 6
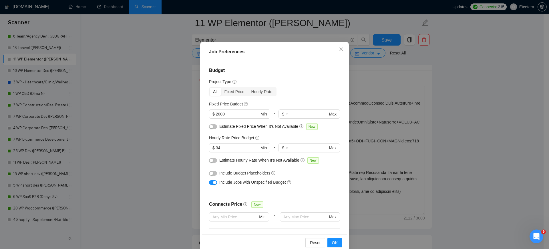
scroll to position [33, 0]
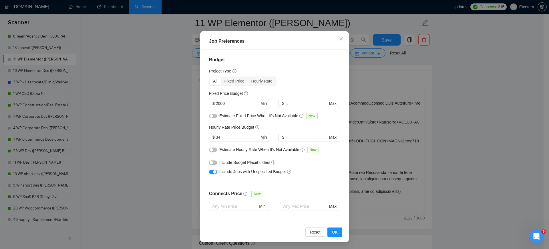
click at [355, 24] on div "Job Preferences Budget Project Type All Fixed Price Hourly Rate Fixed Price Bud…" at bounding box center [274, 124] width 549 height 249
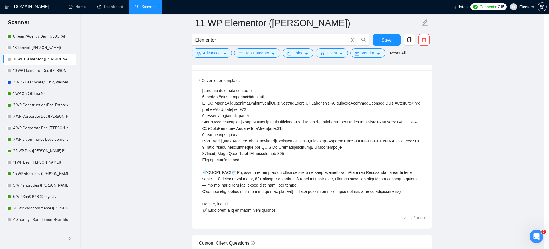
scroll to position [3, 0]
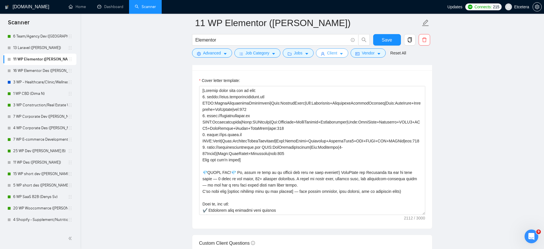
click at [334, 53] on span "Client" at bounding box center [332, 53] width 10 height 6
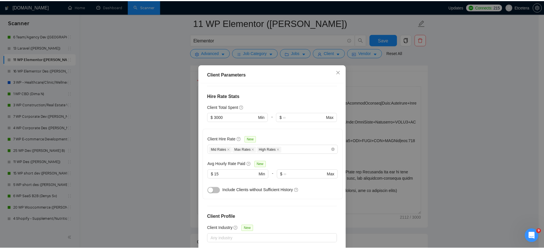
scroll to position [143, 0]
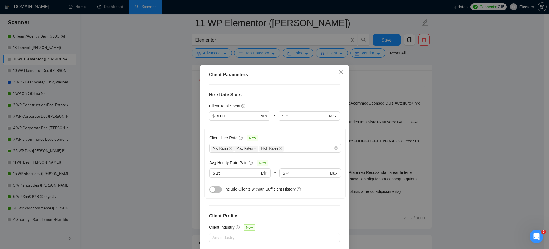
click at [384, 42] on div "Client Parameters Client Location Include Client Countries [GEOGRAPHIC_DATA] [G…" at bounding box center [274, 124] width 549 height 249
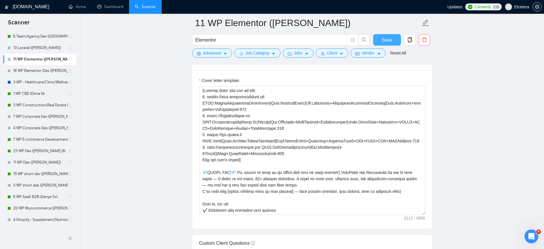
click at [384, 42] on span "Save" at bounding box center [387, 39] width 10 height 7
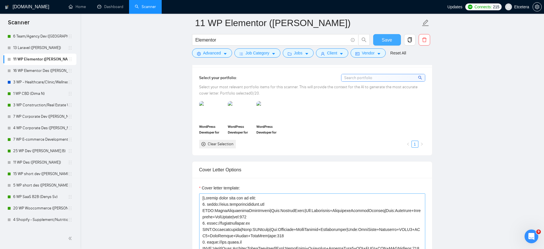
scroll to position [625, 0]
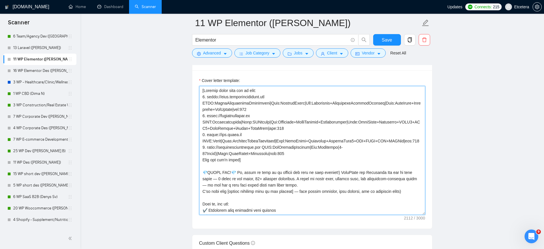
click at [284, 144] on textarea "Cover letter template:" at bounding box center [312, 150] width 226 height 129
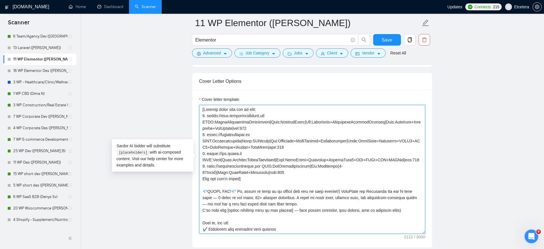
scroll to position [589, 0]
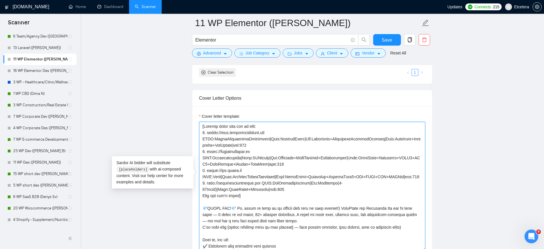
click at [259, 140] on textarea "Cover letter template:" at bounding box center [312, 186] width 226 height 129
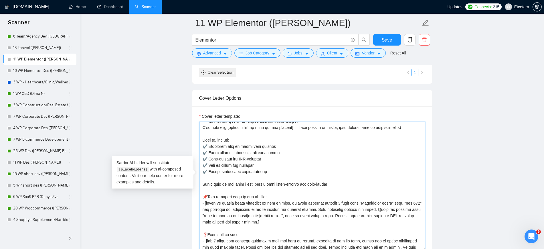
scroll to position [138, 0]
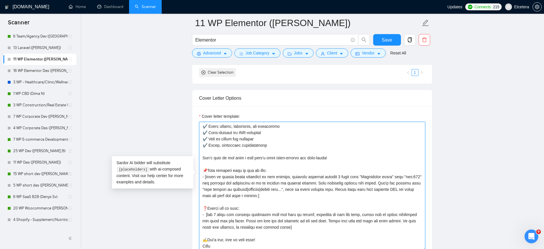
drag, startPoint x: 202, startPoint y: 116, endPoint x: 258, endPoint y: 230, distance: 126.9
click at [258, 230] on textarea "Cover letter template:" at bounding box center [312, 186] width 226 height 129
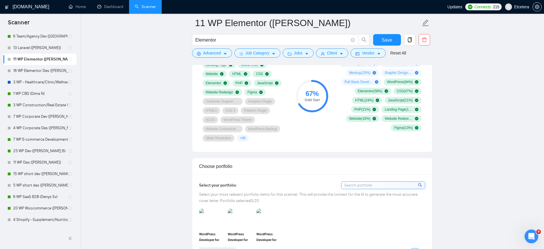
scroll to position [339, 0]
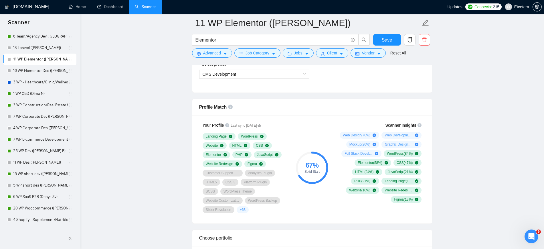
drag, startPoint x: 317, startPoint y: 106, endPoint x: 322, endPoint y: 105, distance: 5.2
click at [317, 105] on div "Profile Match" at bounding box center [312, 107] width 226 height 16
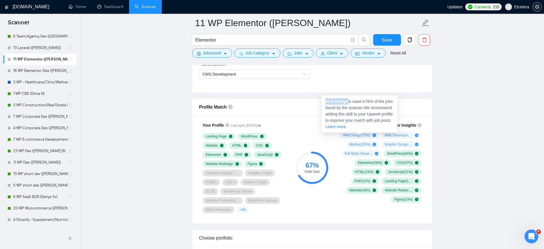
drag, startPoint x: 326, startPoint y: 101, endPoint x: 347, endPoint y: 103, distance: 20.7
click at [347, 103] on strong "Web Design" at bounding box center [336, 101] width 23 height 5
copy strong "Web Design"
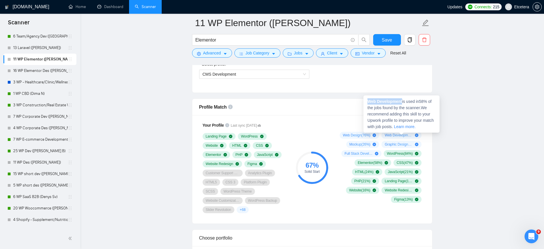
drag, startPoint x: 403, startPoint y: 102, endPoint x: 366, endPoint y: 102, distance: 36.3
click at [366, 102] on div "Web Development is used in 58 % of the jobs found by the scanner. We recommend …" at bounding box center [401, 113] width 76 height 37
copy strong "Web Development"
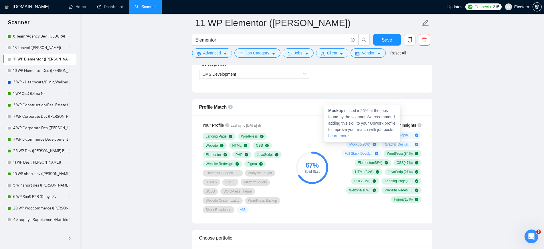
click at [338, 110] on strong "Mockup" at bounding box center [335, 110] width 15 height 5
copy span "Mockup"
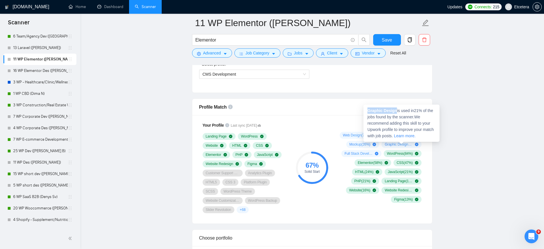
drag, startPoint x: 396, startPoint y: 110, endPoint x: 366, endPoint y: 109, distance: 29.8
click at [366, 109] on div "Graphic Design is used in 21 % of the jobs found by the scanner. We recommend a…" at bounding box center [401, 122] width 76 height 37
copy strong "Graphic Design"
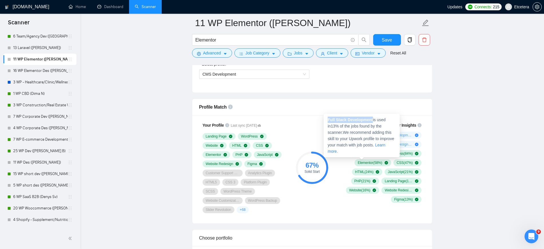
drag, startPoint x: 372, startPoint y: 120, endPoint x: 327, endPoint y: 119, distance: 44.9
click at [327, 119] on div "Full Stack Development is used in 13 % of the jobs found by the scanner. We rec…" at bounding box center [362, 135] width 76 height 43
copy strong "Full Stack Development"
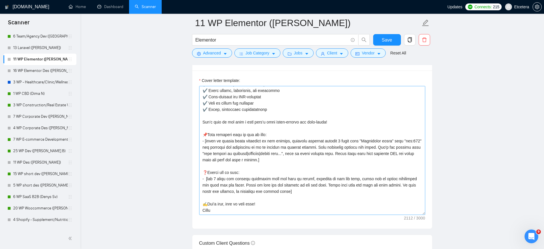
scroll to position [138, 0]
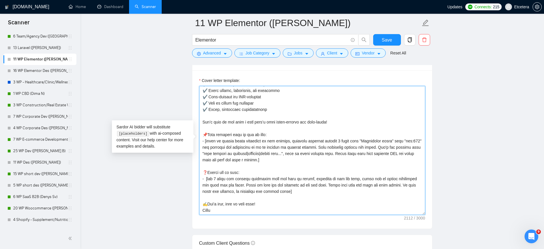
drag, startPoint x: 201, startPoint y: 106, endPoint x: 324, endPoint y: 109, distance: 122.5
click at [324, 109] on textarea "Cover letter template:" at bounding box center [312, 150] width 226 height 129
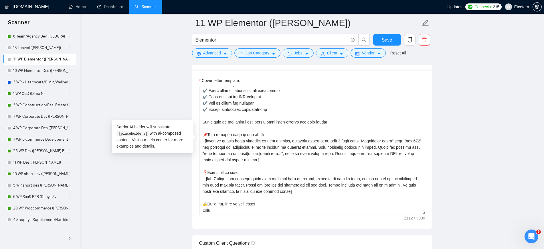
click at [458, 108] on main "11 WP Elementor (Alina) Elementor Save Advanced Job Category Jobs Client Vendor…" at bounding box center [311, 202] width 445 height 1608
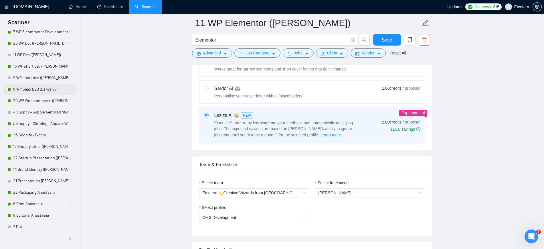
scroll to position [250, 0]
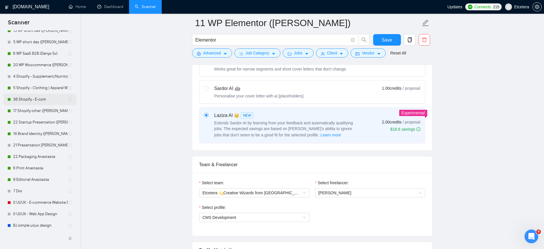
click at [27, 100] on link "36 Shopify - E-com" at bounding box center [40, 99] width 55 height 11
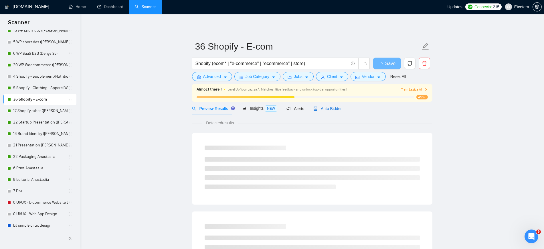
click at [322, 109] on span "Auto Bidder" at bounding box center [327, 108] width 28 height 5
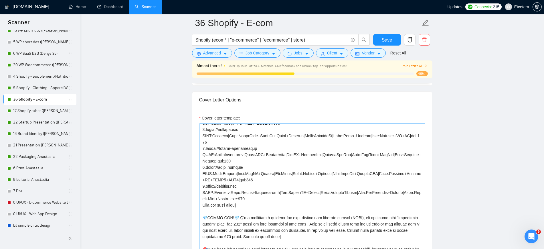
scroll to position [72, 0]
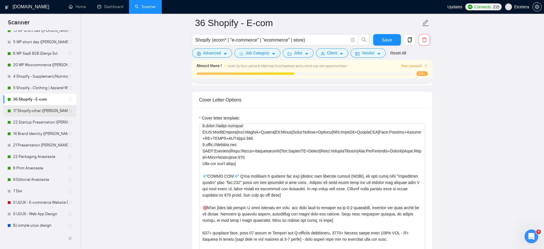
click at [41, 110] on link "17 Shopify other ([PERSON_NAME])" at bounding box center [40, 110] width 55 height 11
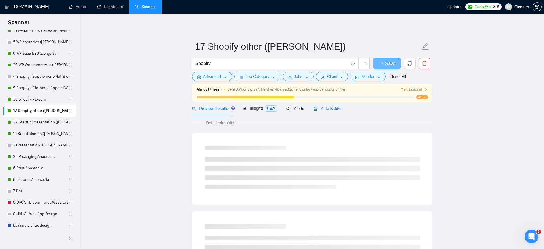
click at [323, 108] on span "Auto Bidder" at bounding box center [327, 108] width 28 height 5
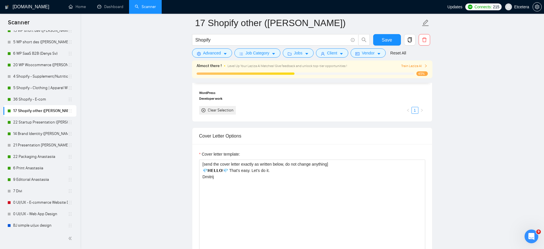
scroll to position [679, 0]
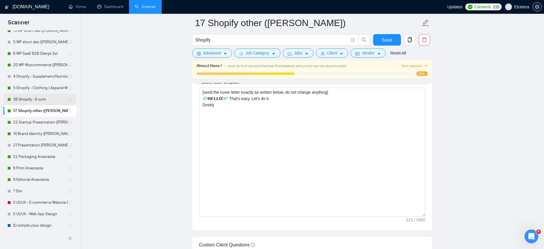
click at [32, 100] on link "36 Shopify - E-com" at bounding box center [40, 99] width 55 height 11
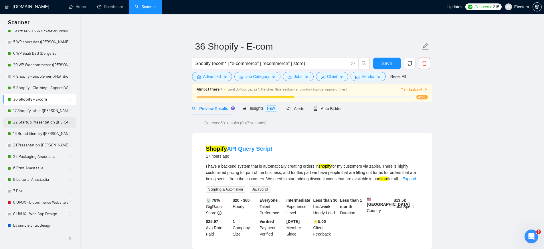
click at [31, 123] on link "22 Startup Presentation ([PERSON_NAME])" at bounding box center [40, 121] width 55 height 11
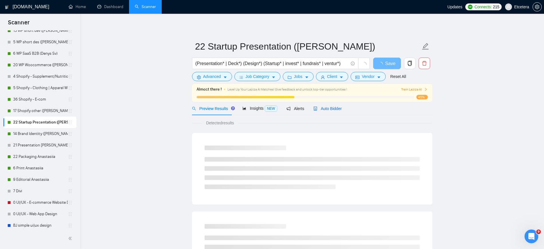
click at [332, 107] on span "Auto Bidder" at bounding box center [327, 108] width 28 height 5
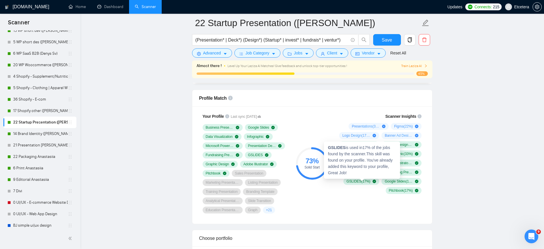
scroll to position [358, 0]
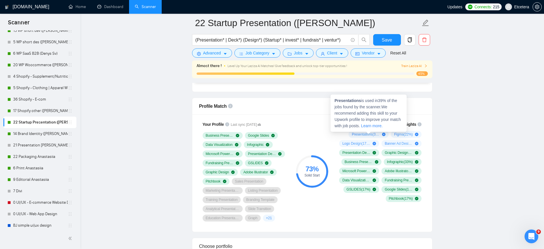
click at [347, 101] on strong "Presentations" at bounding box center [347, 100] width 27 height 5
copy span "Presentations"
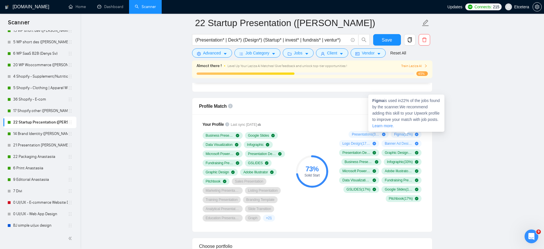
click at [381, 102] on strong "Figma" at bounding box center [378, 100] width 12 height 5
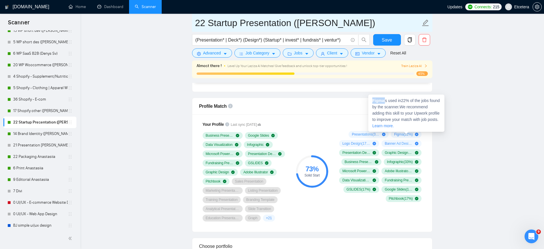
copy span "Figma"
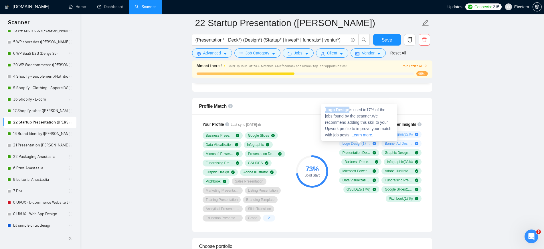
drag, startPoint x: 348, startPoint y: 111, endPoint x: 324, endPoint y: 109, distance: 23.9
click at [324, 109] on div "Logo Design is used in 17 % of the jobs found by the scanner. We recommend addi…" at bounding box center [359, 122] width 76 height 37
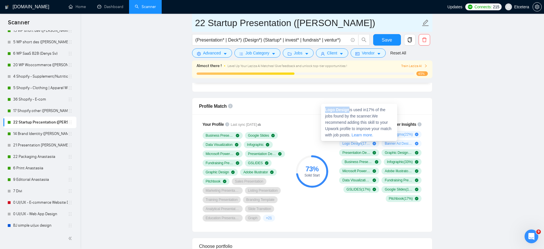
copy strong "Logo Design"
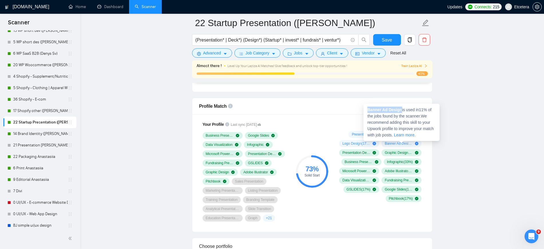
drag, startPoint x: 401, startPoint y: 110, endPoint x: 367, endPoint y: 109, distance: 34.6
click at [367, 109] on div "Banner Ad Design is used in 11 % of the jobs found by the scanner. We recommend…" at bounding box center [401, 122] width 76 height 37
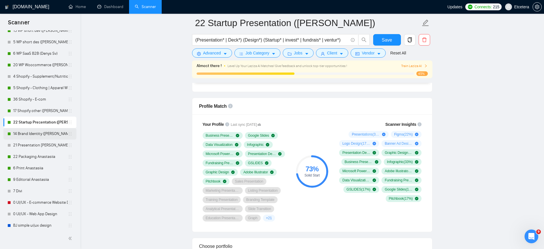
drag, startPoint x: 37, startPoint y: 134, endPoint x: 48, endPoint y: 130, distance: 12.0
click at [37, 134] on link "14 Brand Identity ([PERSON_NAME])" at bounding box center [40, 133] width 55 height 11
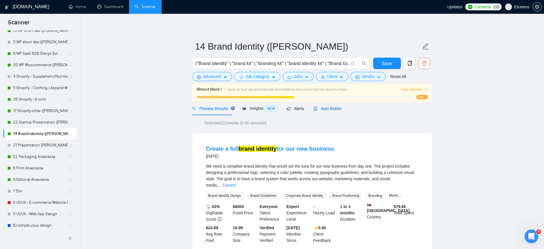
click at [333, 108] on span "Auto Bidder" at bounding box center [327, 108] width 28 height 5
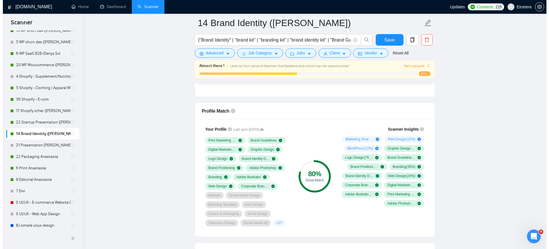
scroll to position [358, 0]
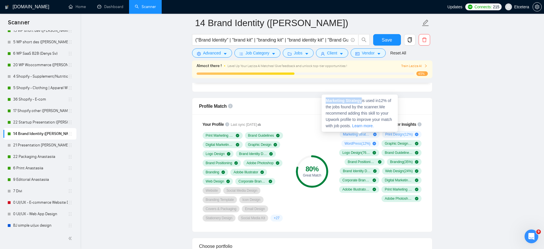
drag, startPoint x: 362, startPoint y: 100, endPoint x: 325, endPoint y: 99, distance: 36.3
click at [325, 99] on div "Marketing Strategy is used in 12 % of the jobs found by the scanner. We recomme…" at bounding box center [360, 112] width 76 height 37
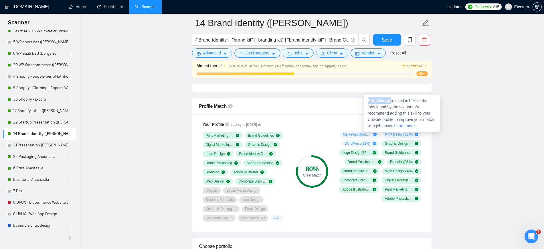
drag, startPoint x: 391, startPoint y: 102, endPoint x: 368, endPoint y: 102, distance: 23.2
click at [368, 102] on span "Print Design is used in 12 % of the jobs found by the scanner. We recommend add…" at bounding box center [401, 113] width 66 height 30
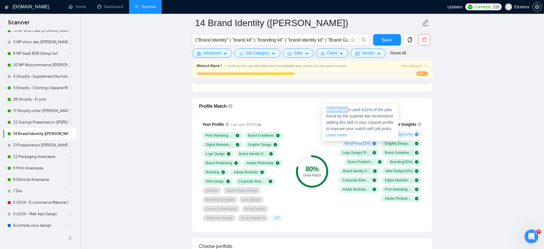
drag, startPoint x: 348, startPoint y: 110, endPoint x: 326, endPoint y: 110, distance: 21.7
click at [326, 110] on div "WordPress is used in 12 % of the jobs found by the scanner. We recommend adding…" at bounding box center [360, 122] width 76 height 37
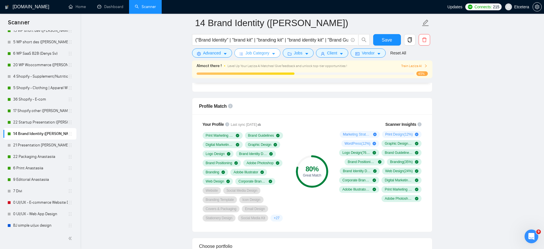
click at [269, 53] on button "Job Category" at bounding box center [257, 52] width 46 height 9
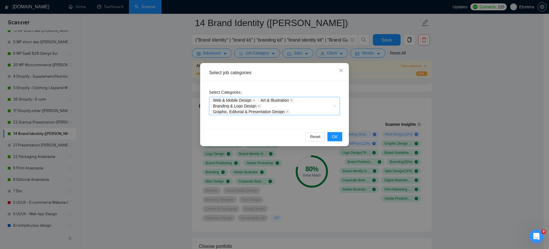
click at [318, 104] on div "Web & Mobile Design Art & Illustration Branding & Logo Design Graphic, Editoria…" at bounding box center [272, 105] width 122 height 17
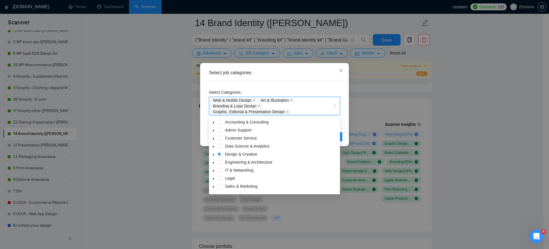
click at [213, 154] on icon "caret-down" at bounding box center [213, 154] width 3 height 3
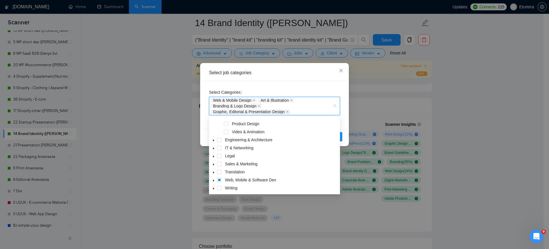
click at [213, 179] on icon "caret-down" at bounding box center [213, 180] width 3 height 3
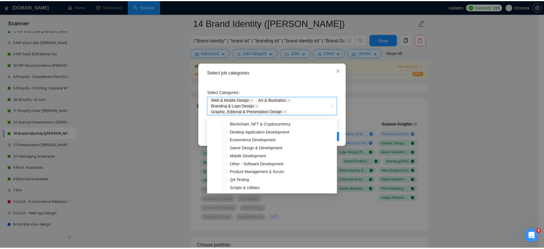
scroll to position [191, 0]
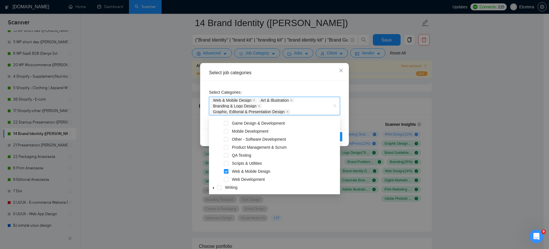
click at [175, 87] on div "Select job categories Select Categories Web & Mobile Design Art & Illustration …" at bounding box center [274, 124] width 549 height 249
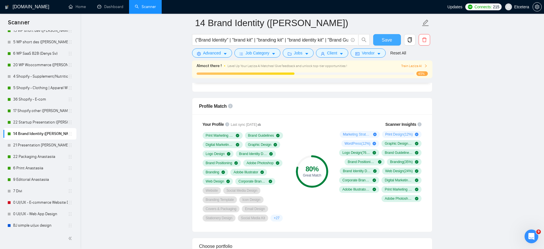
click at [386, 37] on span "Save" at bounding box center [387, 39] width 10 height 7
drag, startPoint x: 29, startPoint y: 145, endPoint x: 204, endPoint y: 143, distance: 174.8
click at [29, 145] on link "21 Presentation [PERSON_NAME]" at bounding box center [40, 144] width 55 height 11
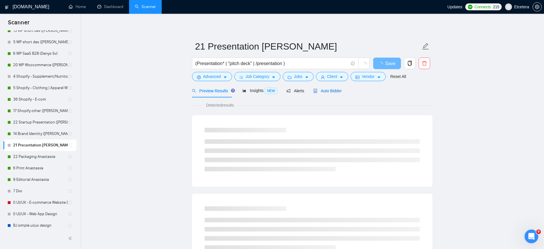
click at [329, 92] on span "Auto Bidder" at bounding box center [327, 90] width 28 height 5
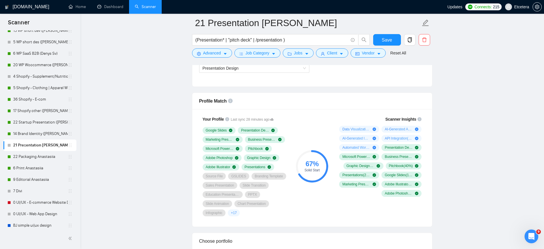
scroll to position [358, 0]
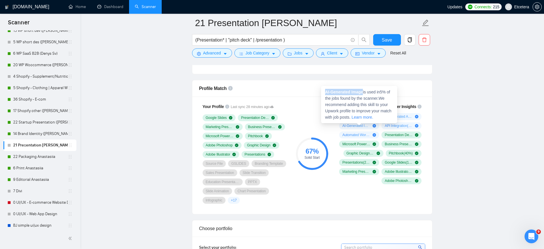
drag, startPoint x: 363, startPoint y: 92, endPoint x: 322, endPoint y: 91, distance: 40.6
click at [322, 91] on div "AI-Generated Image is used in 5 % of the jobs found by the scanner. We recommen…" at bounding box center [359, 104] width 76 height 37
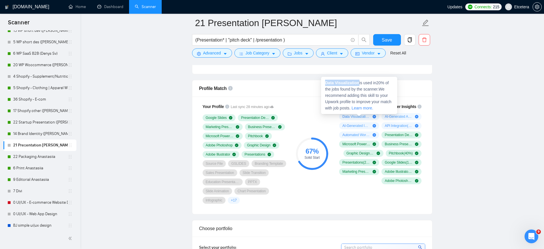
drag, startPoint x: 358, startPoint y: 84, endPoint x: 323, endPoint y: 84, distance: 35.2
click at [323, 84] on div "Data Visualization is used in 20 % of the jobs found by the scanner. We recomme…" at bounding box center [359, 95] width 76 height 37
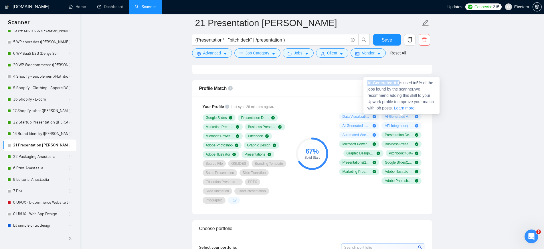
drag, startPoint x: 394, startPoint y: 82, endPoint x: 367, endPoint y: 83, distance: 26.9
click at [367, 83] on div "AI-Generated Art is used in 5 % of the jobs found by the scanner. We recommend …" at bounding box center [401, 95] width 76 height 37
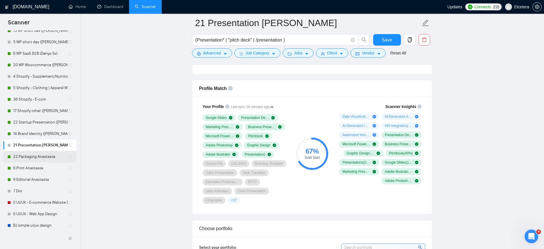
click at [38, 155] on link "22 Packaging Anastasiia" at bounding box center [40, 156] width 55 height 11
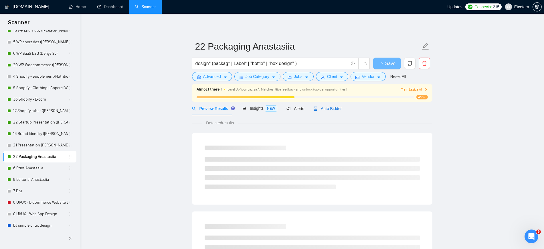
click at [325, 107] on span "Auto Bidder" at bounding box center [327, 108] width 28 height 5
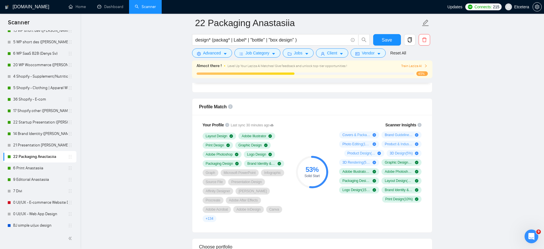
scroll to position [393, 0]
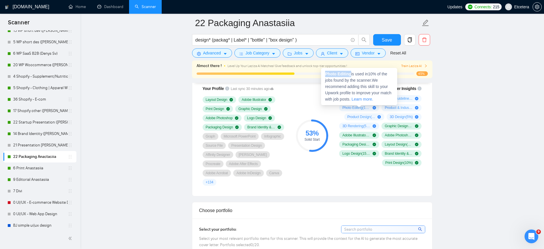
drag, startPoint x: 351, startPoint y: 75, endPoint x: 325, endPoint y: 73, distance: 25.8
click at [325, 73] on span "Photo Editing is used in 10 % of the jobs found by the scanner. We recommend ad…" at bounding box center [358, 87] width 66 height 30
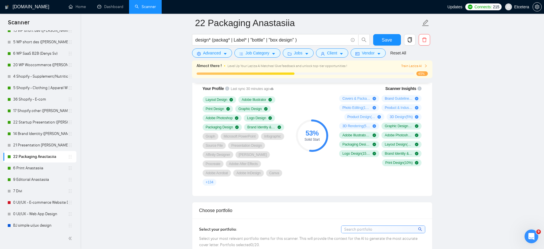
click at [314, 79] on div "Almost there ! Level Up Your Laziza AI Matches! Give feedback and unlock top-ti…" at bounding box center [312, 71] width 240 height 22
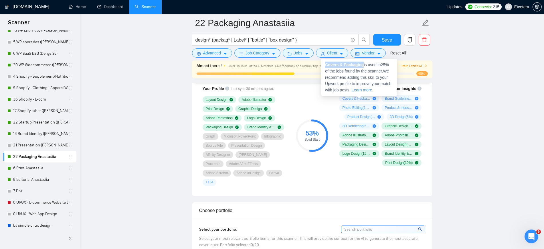
drag, startPoint x: 362, startPoint y: 65, endPoint x: 325, endPoint y: 64, distance: 37.5
click at [325, 64] on span "Covers & Packaging is used in 25 % of the jobs found by the scanner. We recomme…" at bounding box center [358, 77] width 66 height 30
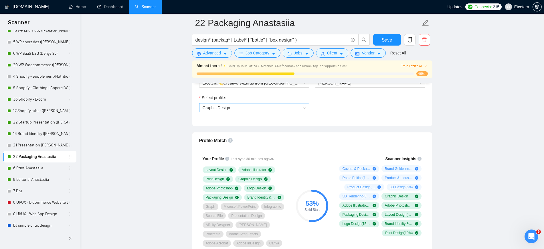
scroll to position [322, 0]
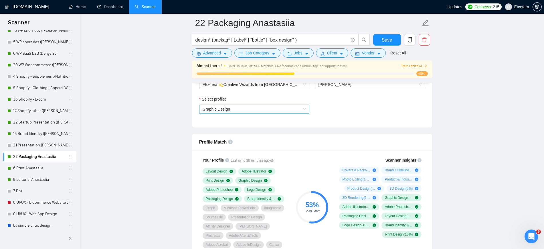
click at [243, 111] on span "Graphic Design" at bounding box center [254, 109] width 103 height 9
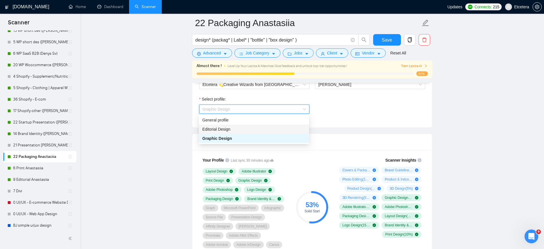
click at [223, 128] on span "Editorial Design" at bounding box center [216, 129] width 28 height 5
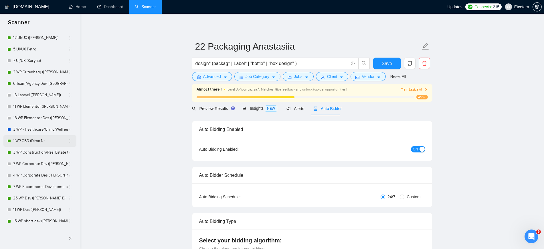
scroll to position [36, 0]
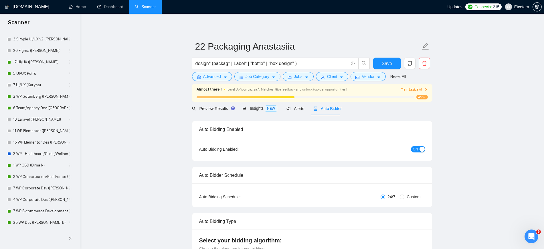
click at [44, 131] on link "11 WP Elementor ([PERSON_NAME])" at bounding box center [40, 130] width 55 height 11
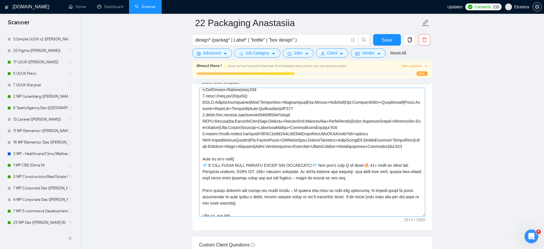
scroll to position [72, 0]
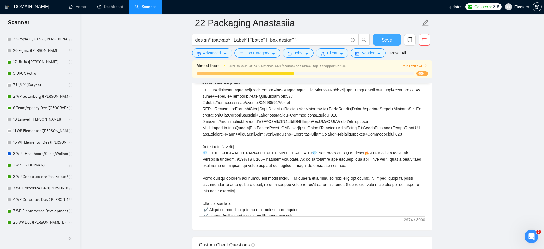
click at [383, 39] on span "Save" at bounding box center [387, 39] width 10 height 7
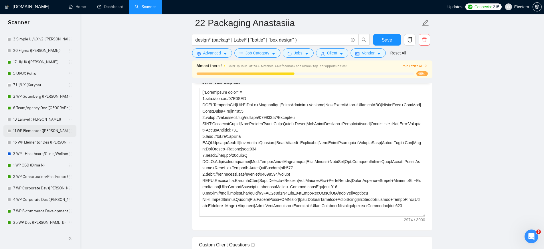
click at [37, 130] on link "11 WP Elementor ([PERSON_NAME])" at bounding box center [40, 130] width 55 height 11
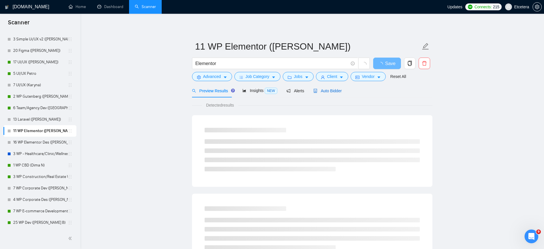
click at [329, 92] on span "Auto Bidder" at bounding box center [327, 90] width 28 height 5
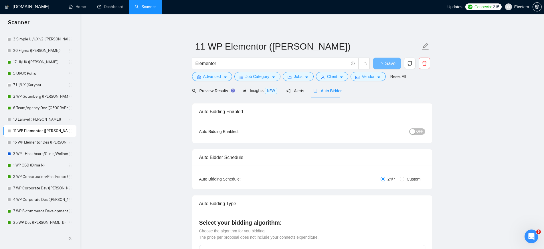
click at [412, 132] on div "button" at bounding box center [412, 131] width 5 height 5
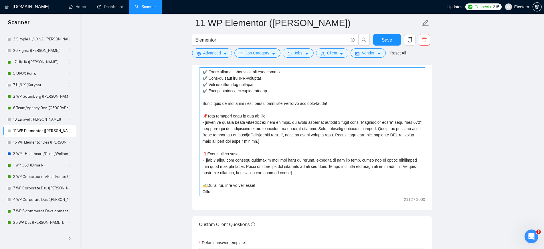
scroll to position [138, 0]
click at [382, 41] on span "Save" at bounding box center [387, 39] width 10 height 7
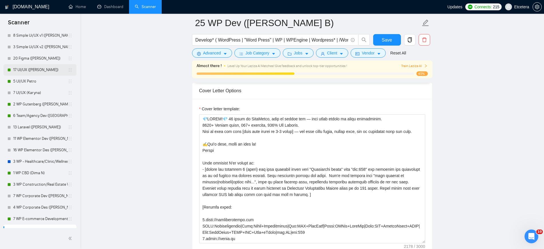
scroll to position [36, 0]
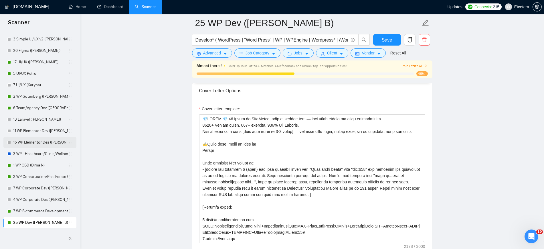
click at [33, 144] on link "16 WP Elementor Des ([PERSON_NAME])" at bounding box center [40, 141] width 55 height 11
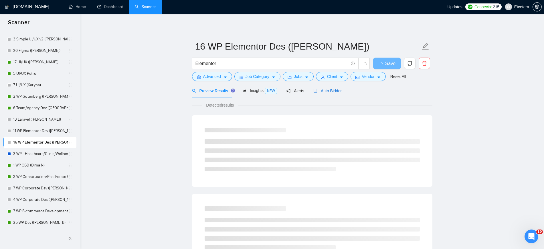
click at [332, 91] on span "Auto Bidder" at bounding box center [327, 90] width 28 height 5
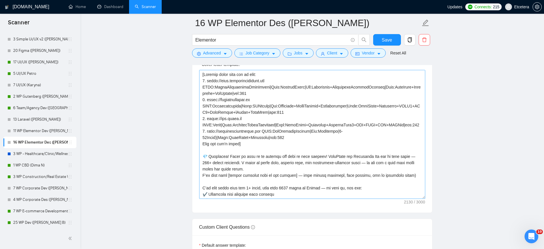
scroll to position [36, 0]
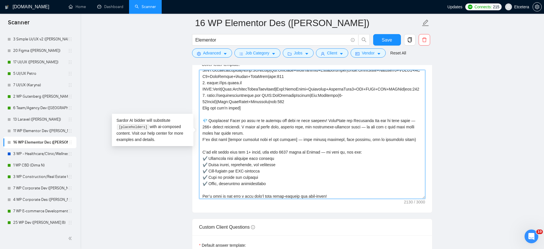
drag, startPoint x: 243, startPoint y: 132, endPoint x: 402, endPoint y: 151, distance: 160.7
click at [402, 151] on textarea "Cover letter template:" at bounding box center [312, 134] width 226 height 129
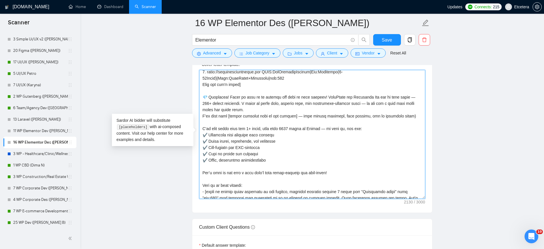
scroll to position [72, 0]
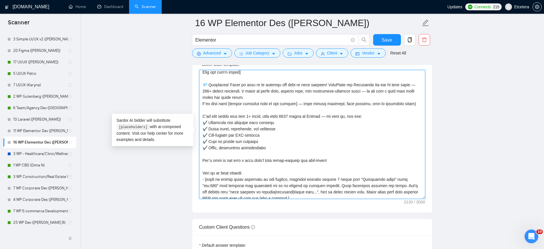
click at [245, 160] on textarea "Cover letter template:" at bounding box center [312, 134] width 226 height 129
click at [327, 168] on textarea "Cover letter template:" at bounding box center [312, 134] width 226 height 129
